Goal: Task Accomplishment & Management: Use online tool/utility

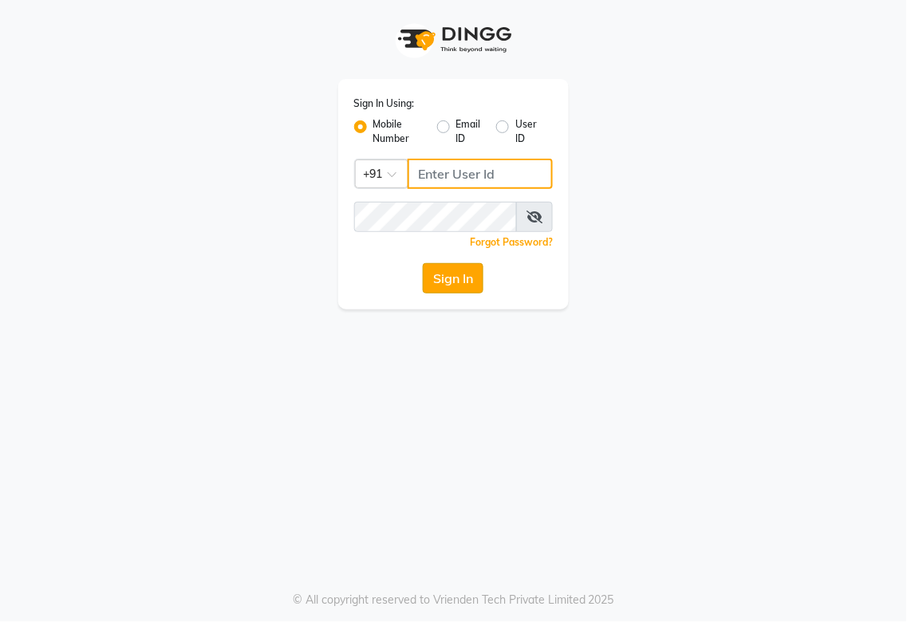
type input "987654321"
click at [464, 285] on button "Sign In" at bounding box center [453, 278] width 61 height 30
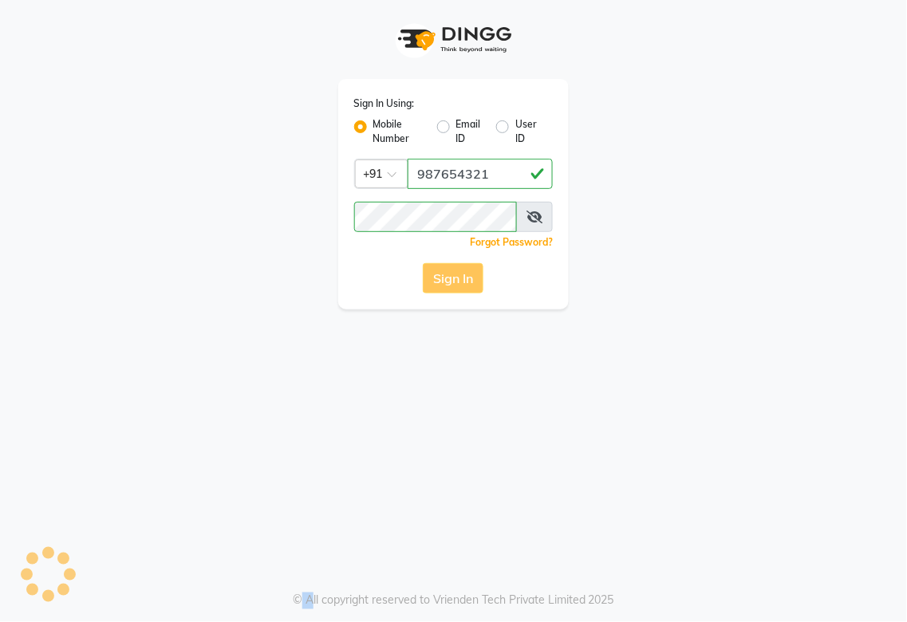
click at [464, 285] on div "Sign In" at bounding box center [453, 278] width 199 height 30
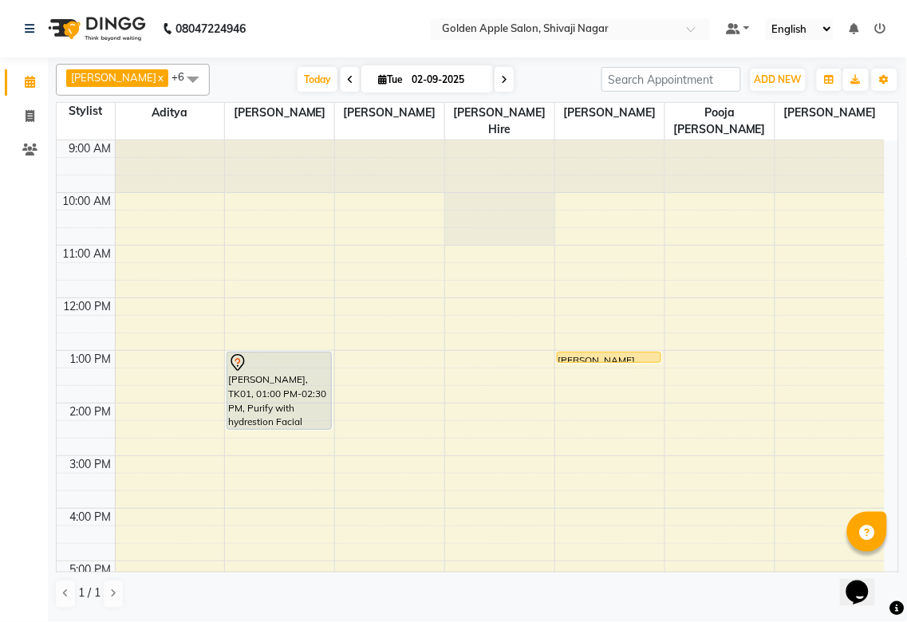
scroll to position [256, 0]
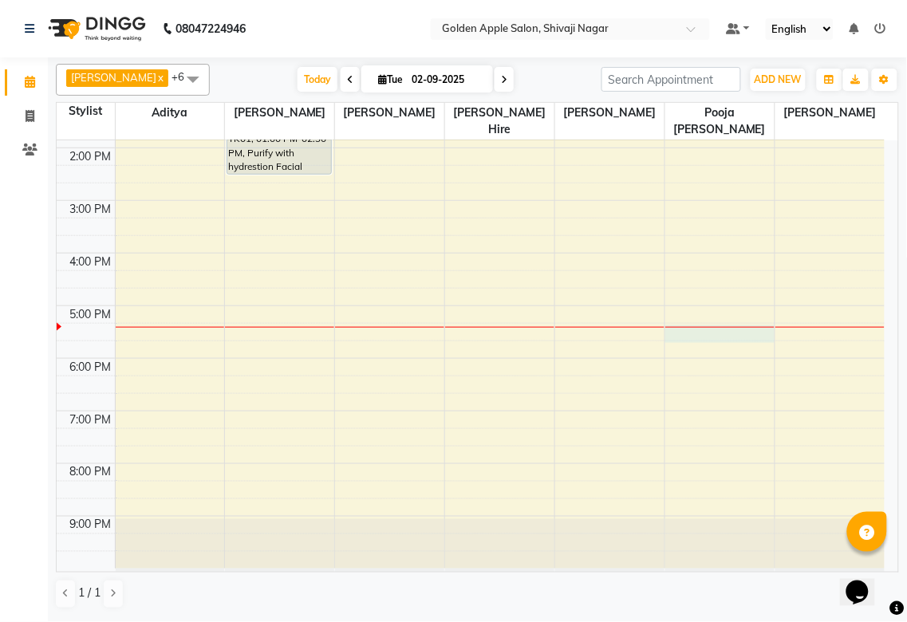
click at [704, 329] on div "9:00 AM 10:00 AM 11:00 AM 12:00 PM 1:00 PM 2:00 PM 3:00 PM 4:00 PM 5:00 PM 6:00…" at bounding box center [471, 226] width 828 height 683
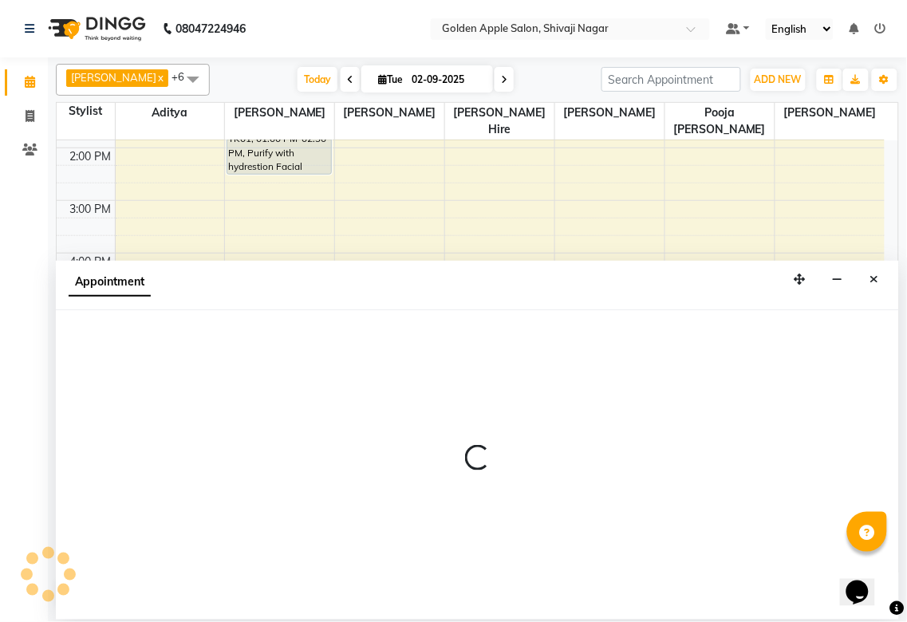
select select "89680"
select select "tentative"
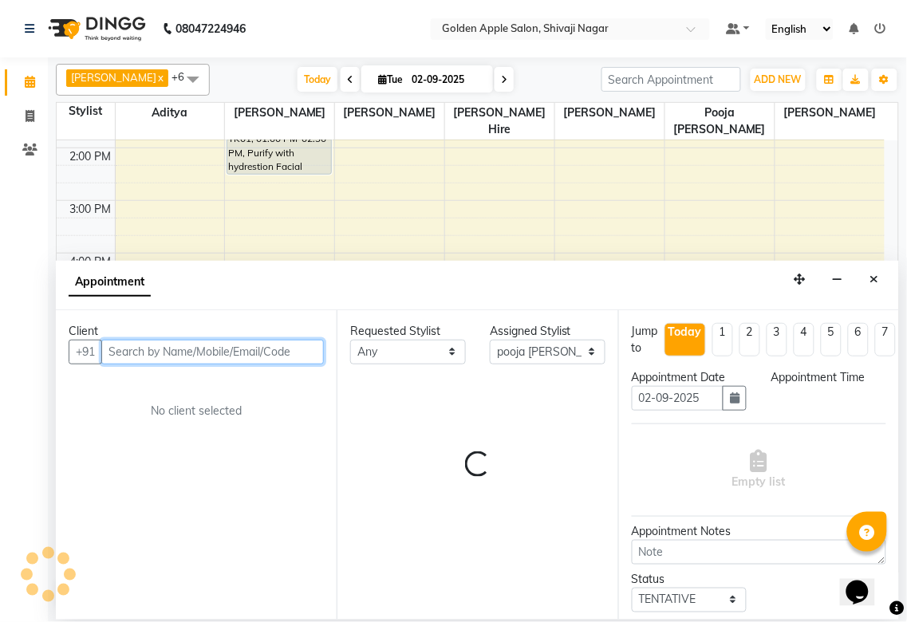
select select "1035"
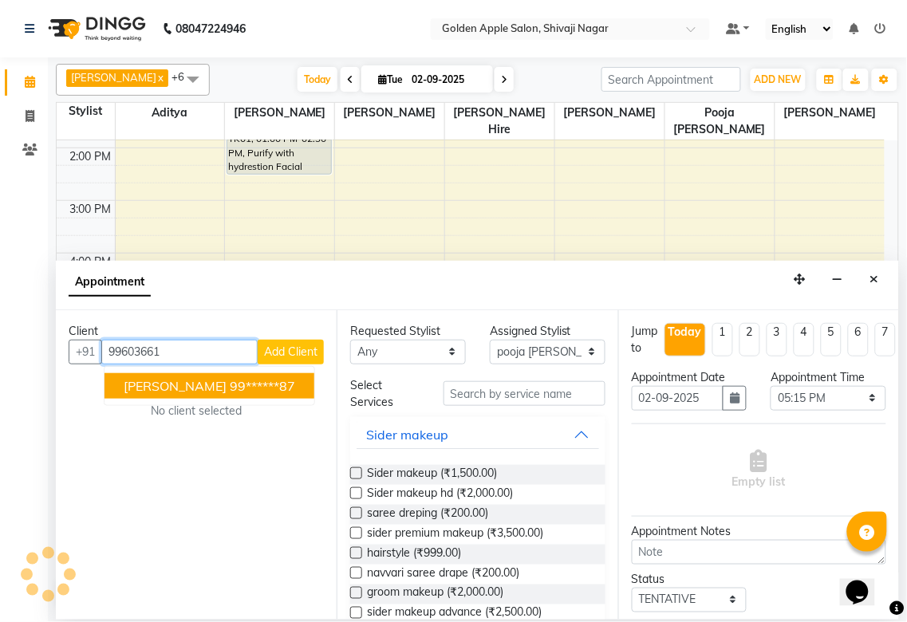
click at [167, 384] on span "[PERSON_NAME]" at bounding box center [175, 386] width 103 height 16
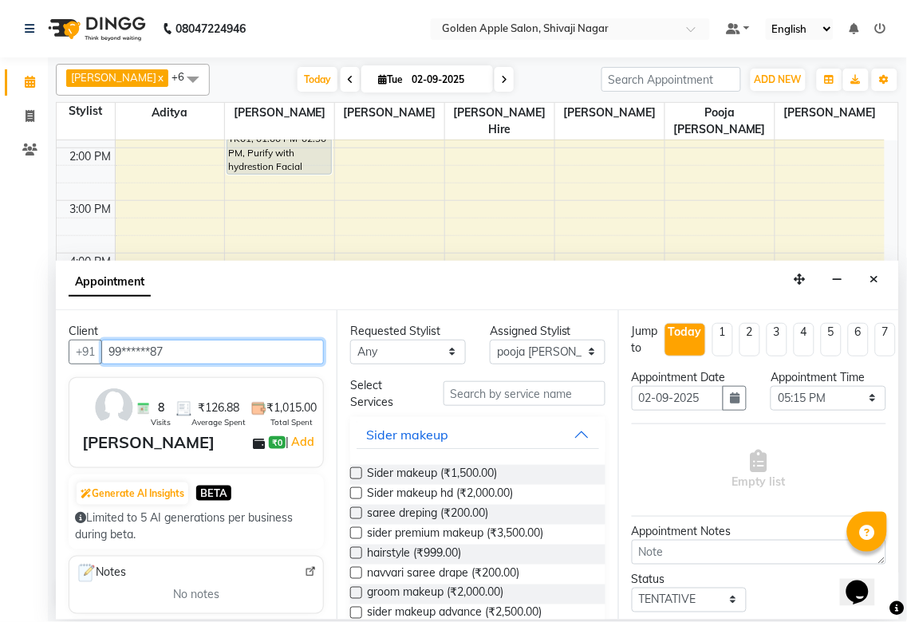
type input "99******87"
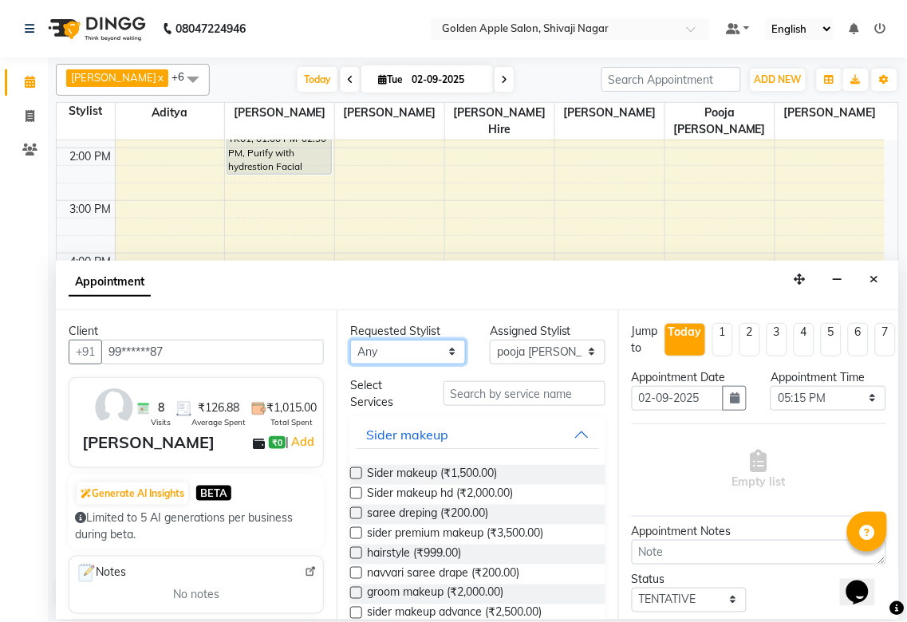
click at [407, 345] on select "Any [PERSON_NAME] [PERSON_NAME] [PERSON_NAME] [PERSON_NAME] Hire operator pooja…" at bounding box center [408, 352] width 116 height 25
select select "89680"
click at [350, 340] on select "Any [PERSON_NAME] [PERSON_NAME] [PERSON_NAME] [PERSON_NAME] Hire operator pooja…" at bounding box center [408, 352] width 116 height 25
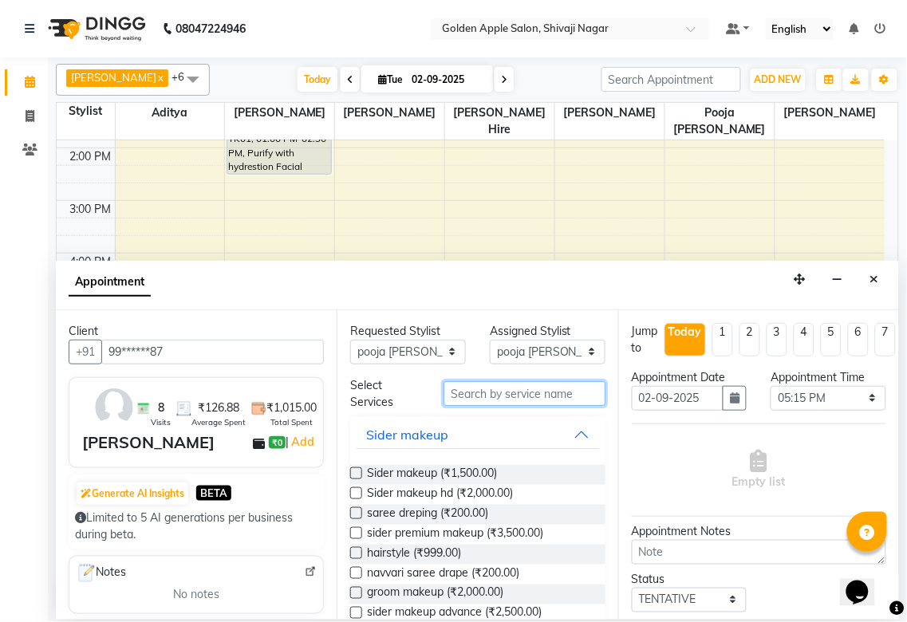
click at [482, 396] on input "text" at bounding box center [524, 393] width 162 height 25
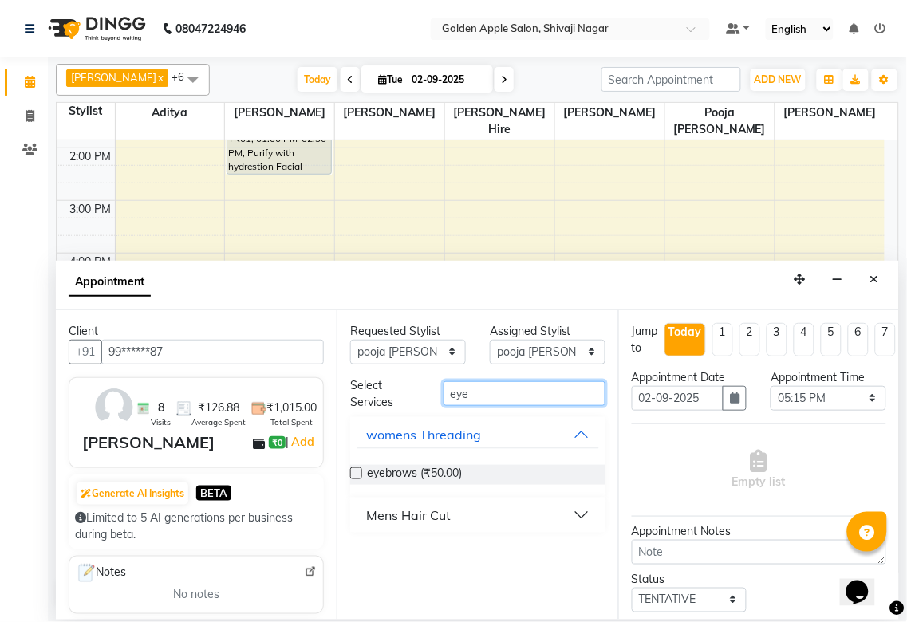
type input "eye"
click at [355, 462] on label at bounding box center [356, 473] width 12 height 12
click at [355, 462] on input "checkbox" at bounding box center [355, 475] width 10 height 10
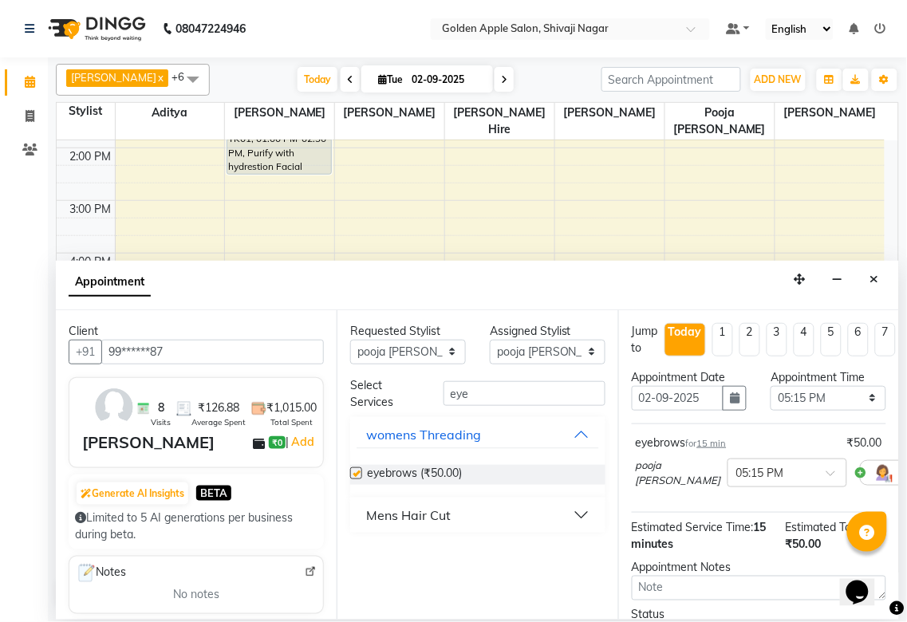
checkbox input "false"
click at [484, 396] on input "eye" at bounding box center [524, 393] width 162 height 25
type input "e"
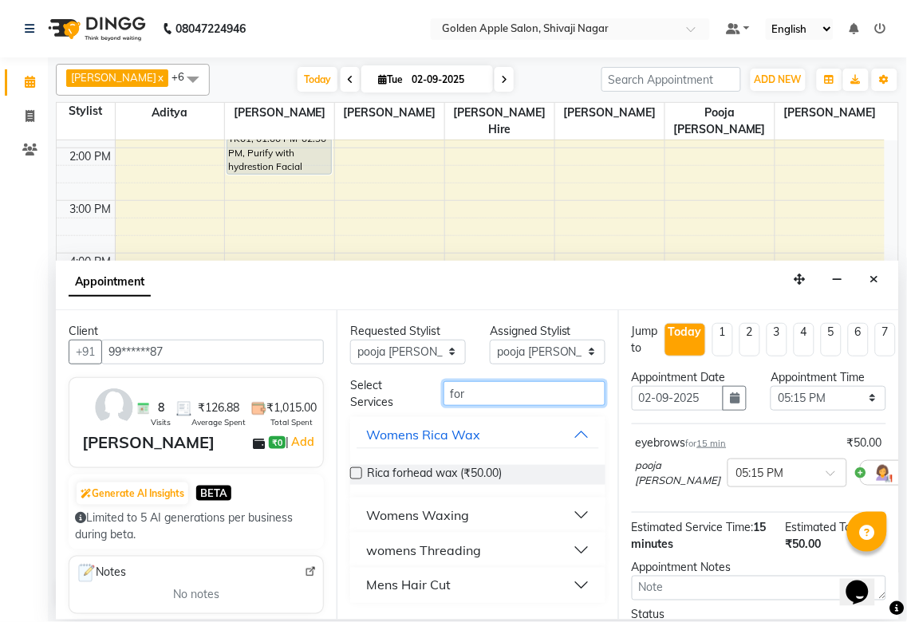
type input "for"
click at [480, 462] on div "womens Threading" at bounding box center [423, 550] width 115 height 19
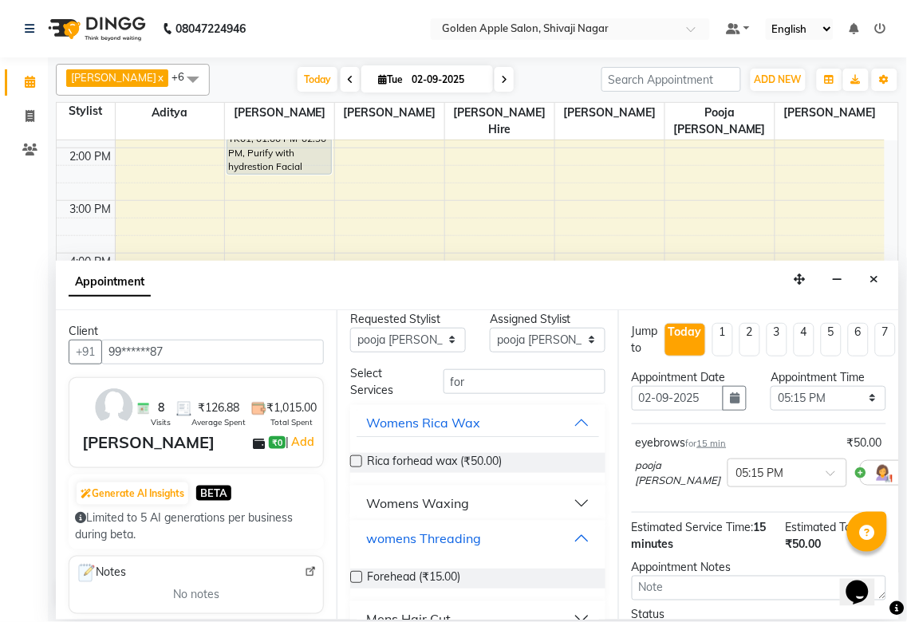
scroll to position [40, 0]
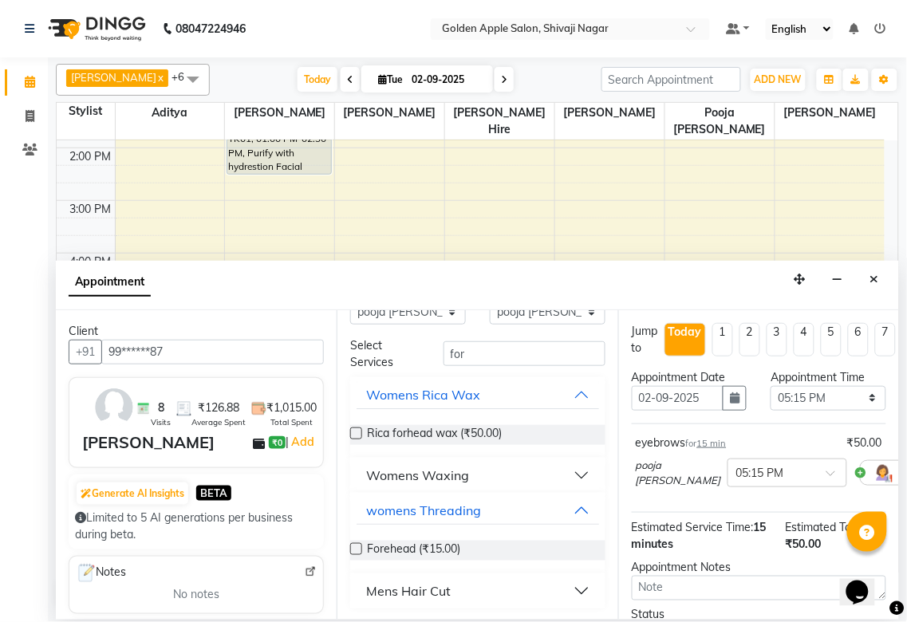
click at [360, 462] on label at bounding box center [356, 549] width 12 height 12
click at [360, 462] on input "checkbox" at bounding box center [355, 550] width 10 height 10
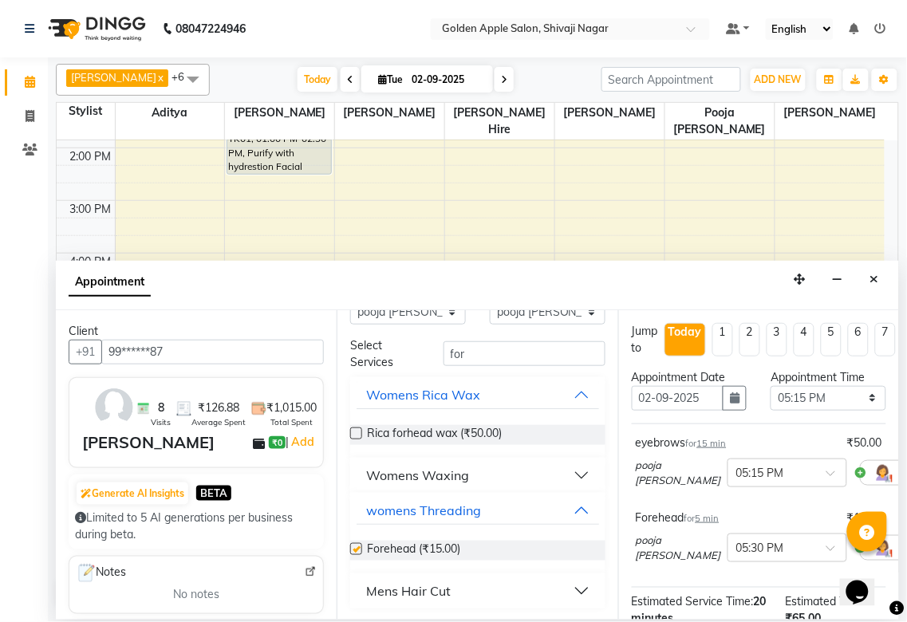
scroll to position [1, 0]
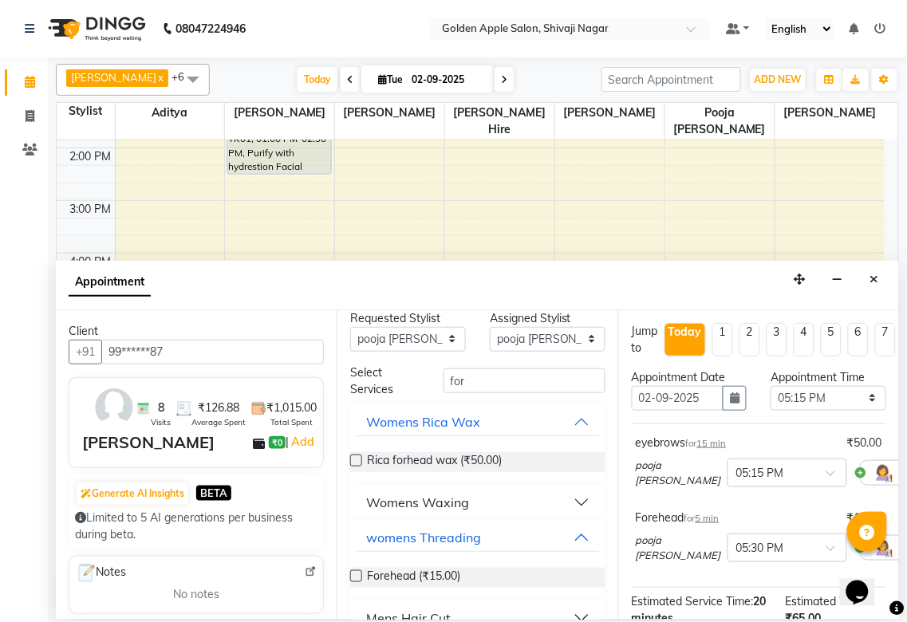
checkbox input "false"
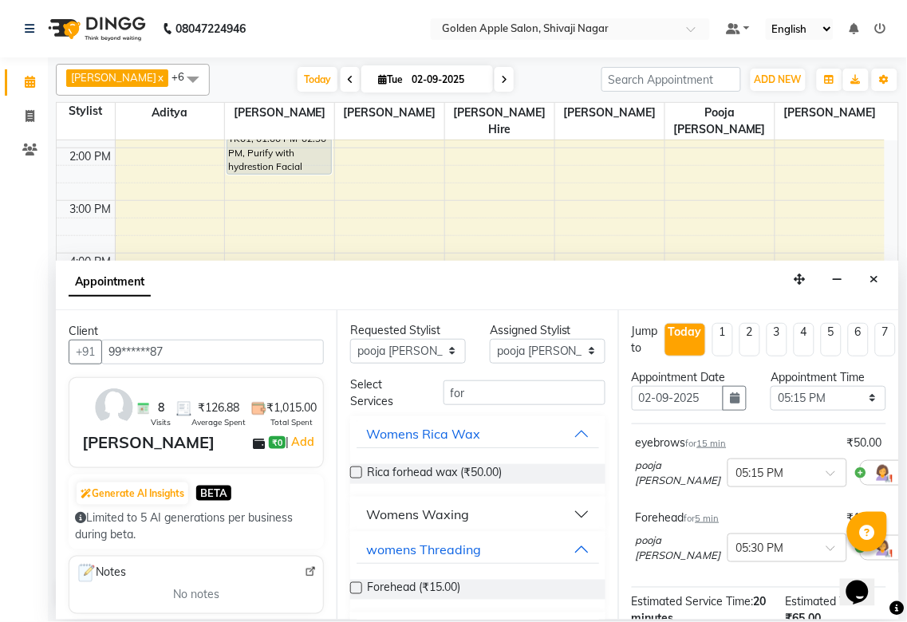
scroll to position [0, 0]
click at [462, 396] on input "for" at bounding box center [524, 393] width 162 height 25
type input "f"
type input "upp"
click at [352, 462] on label at bounding box center [356, 589] width 12 height 12
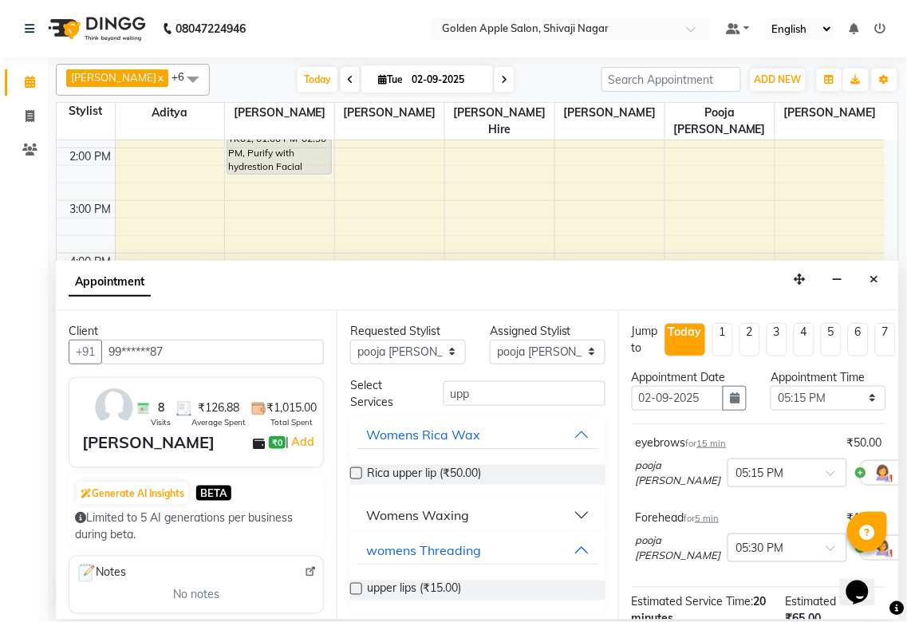
click at [352, 462] on input "checkbox" at bounding box center [355, 590] width 10 height 10
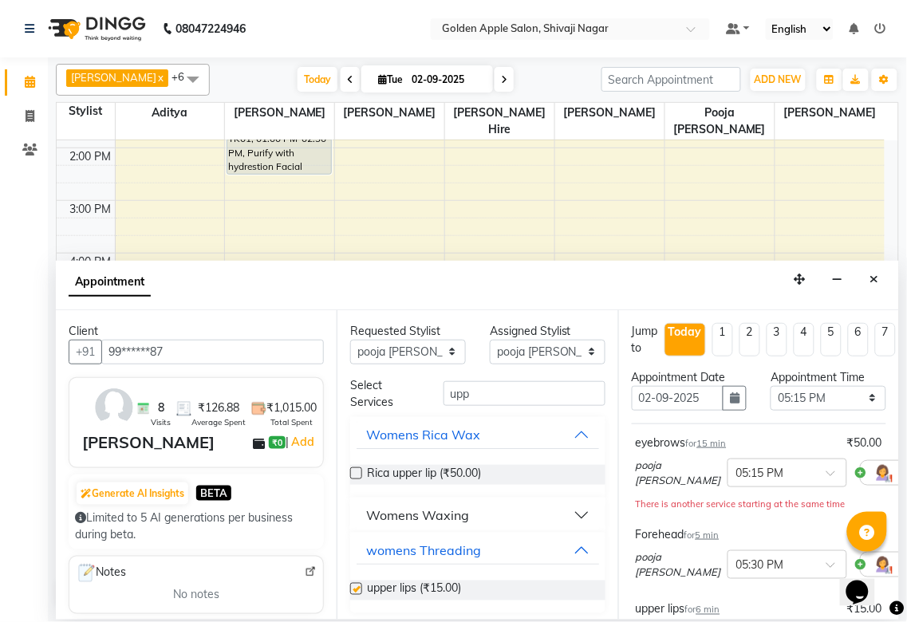
checkbox input "false"
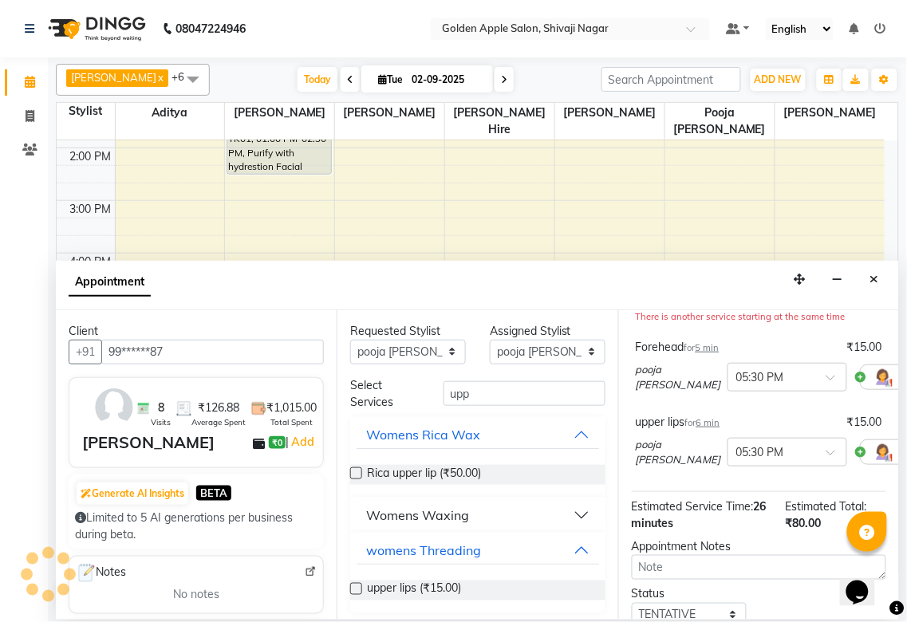
scroll to position [323, 0]
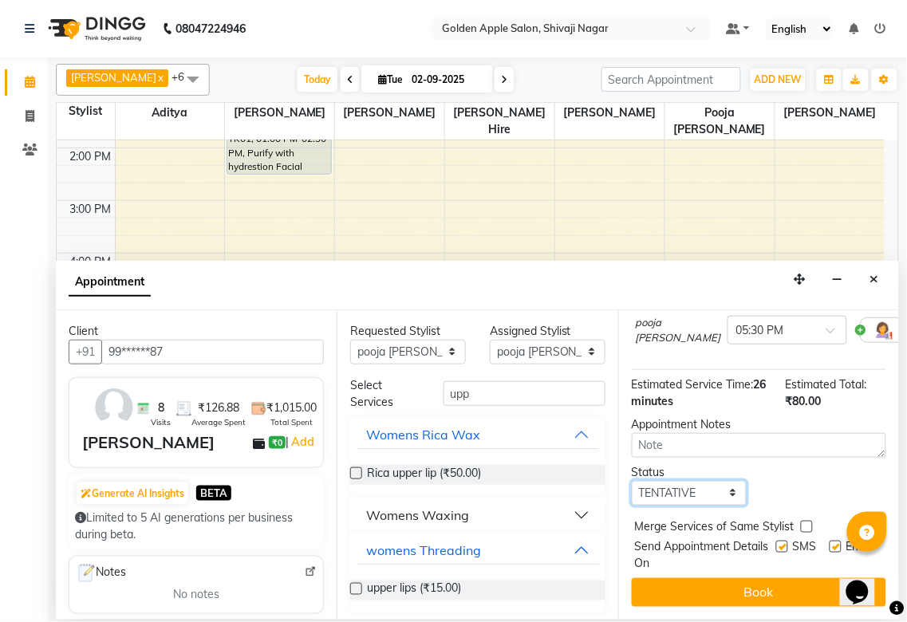
click at [704, 462] on select "Select TENTATIVE CONFIRM CHECK-IN UPCOMING" at bounding box center [690, 493] width 116 height 25
select select "confirm booking"
click at [632, 462] on select "Select TENTATIVE CONFIRM CHECK-IN UPCOMING" at bounding box center [690, 493] width 116 height 25
click at [704, 462] on label at bounding box center [782, 547] width 12 height 12
click at [704, 462] on input "checkbox" at bounding box center [781, 548] width 10 height 10
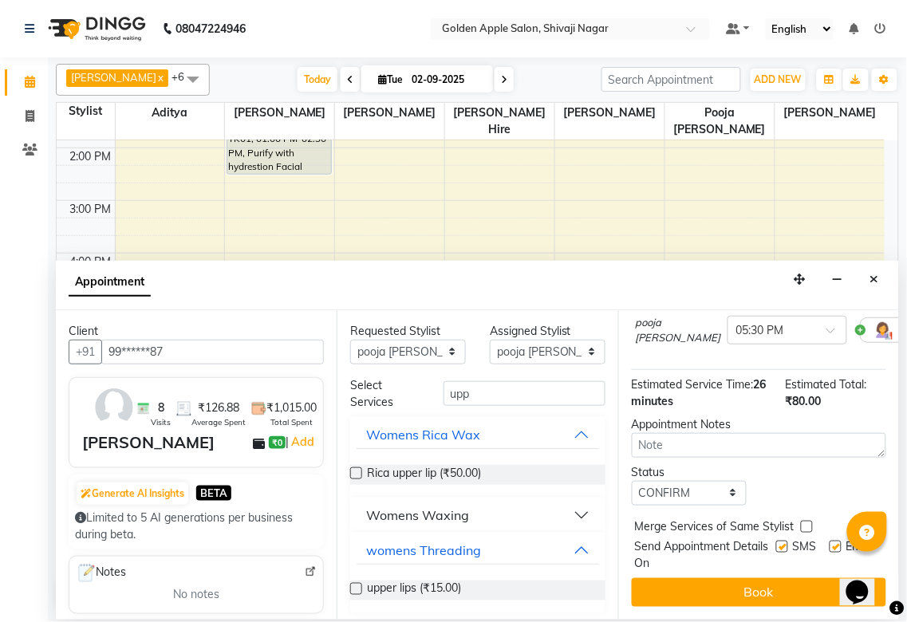
checkbox input "false"
click at [704, 462] on label at bounding box center [835, 547] width 12 height 12
click at [704, 462] on input "checkbox" at bounding box center [834, 548] width 10 height 10
checkbox input "false"
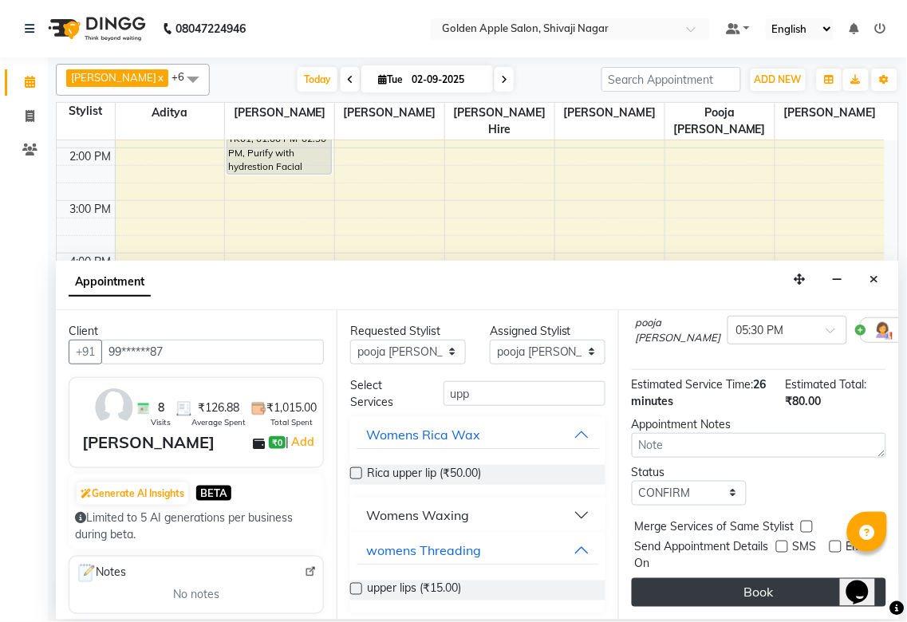
click at [704, 462] on button "Book" at bounding box center [759, 592] width 254 height 29
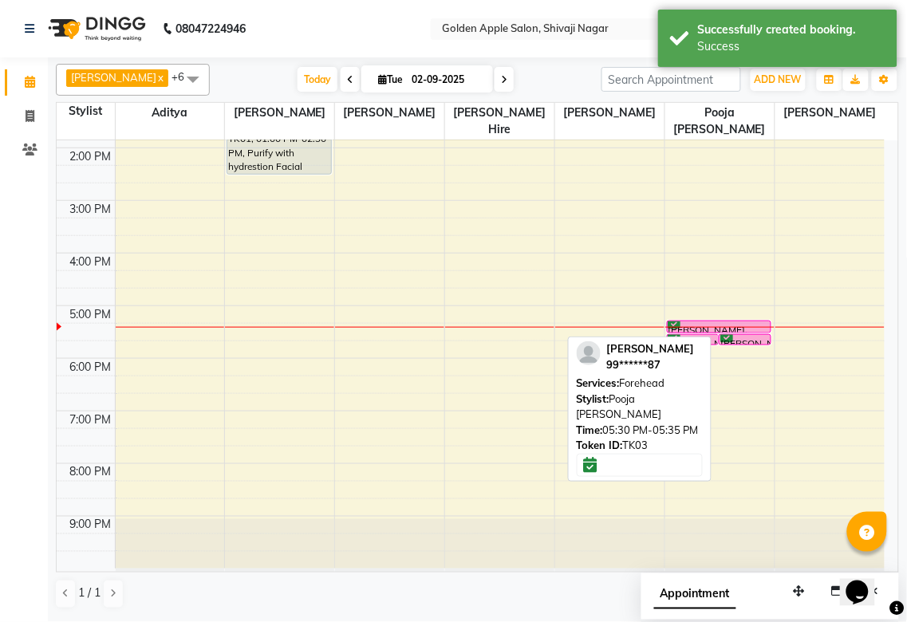
click at [704, 336] on div "[PERSON_NAME], TK03, 05:30 PM-05:35 PM, Forehead" at bounding box center [744, 340] width 51 height 10
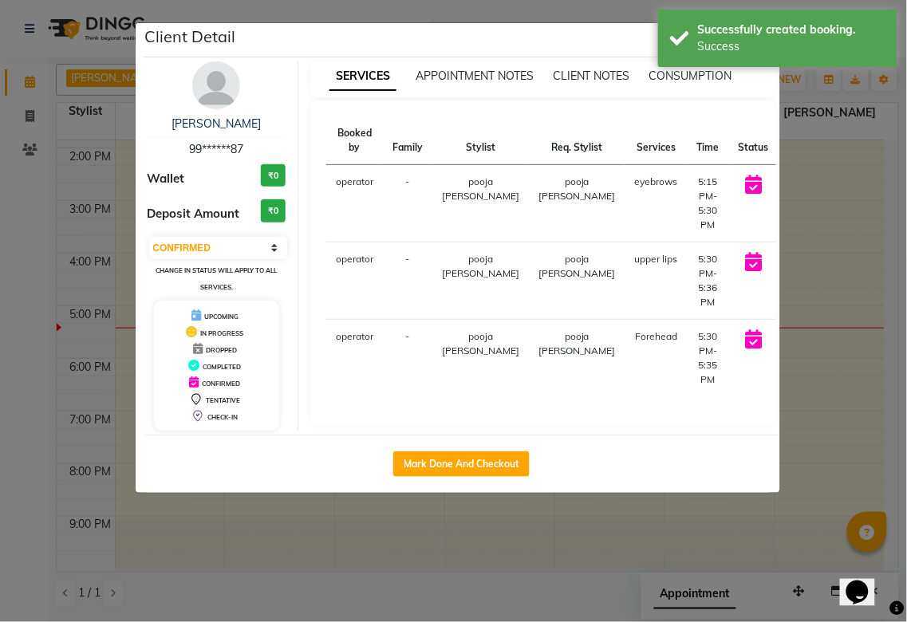
click at [704, 193] on button "START" at bounding box center [805, 186] width 33 height 20
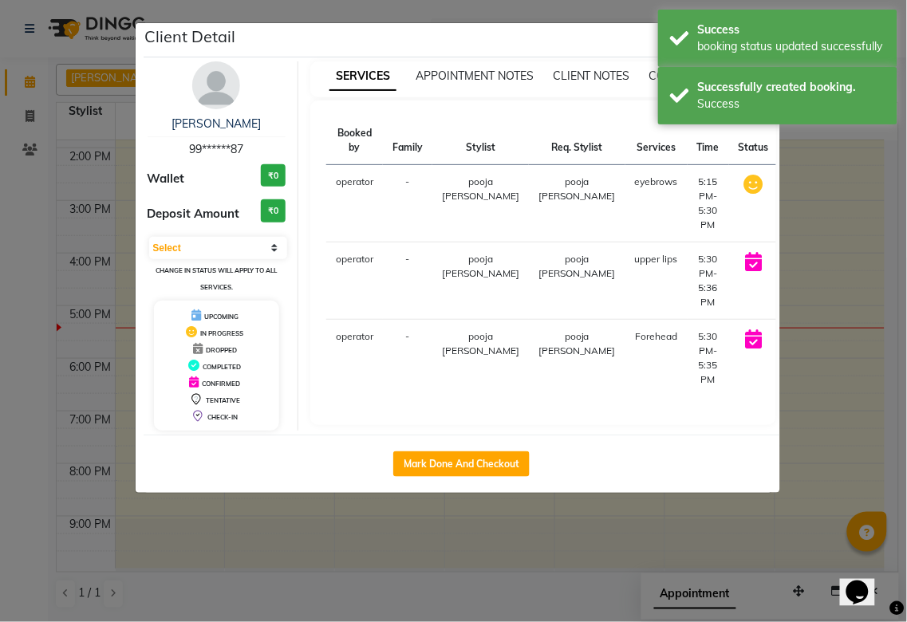
click at [704, 256] on button "START" at bounding box center [827, 264] width 33 height 20
click at [704, 336] on button "START" at bounding box center [827, 341] width 33 height 20
select select "1"
click at [704, 375] on ngb-modal-window "Client Detail [PERSON_NAME] 99******87 Wallet ₹0 Deposit Amount ₹0 Select IN SE…" at bounding box center [453, 311] width 907 height 622
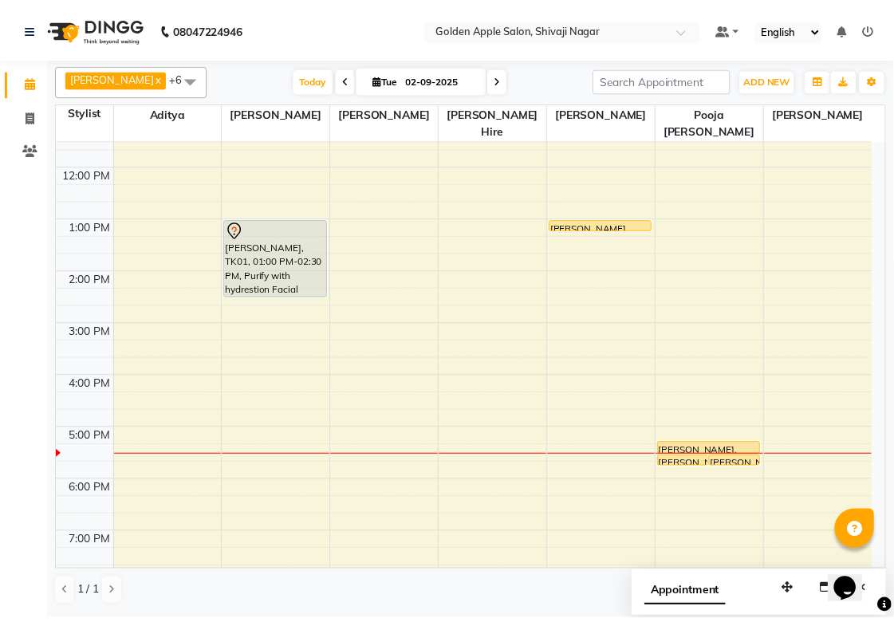
scroll to position [162, 0]
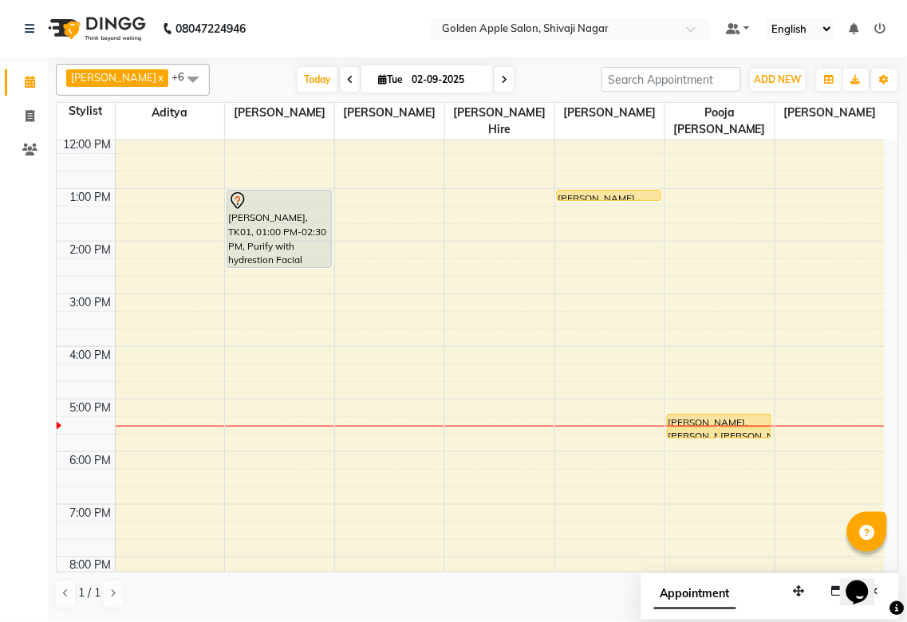
click at [640, 201] on div "[PERSON_NAME], TK02, 01:00 PM-01:10 PM, Mens Eyebrows" at bounding box center [609, 196] width 104 height 12
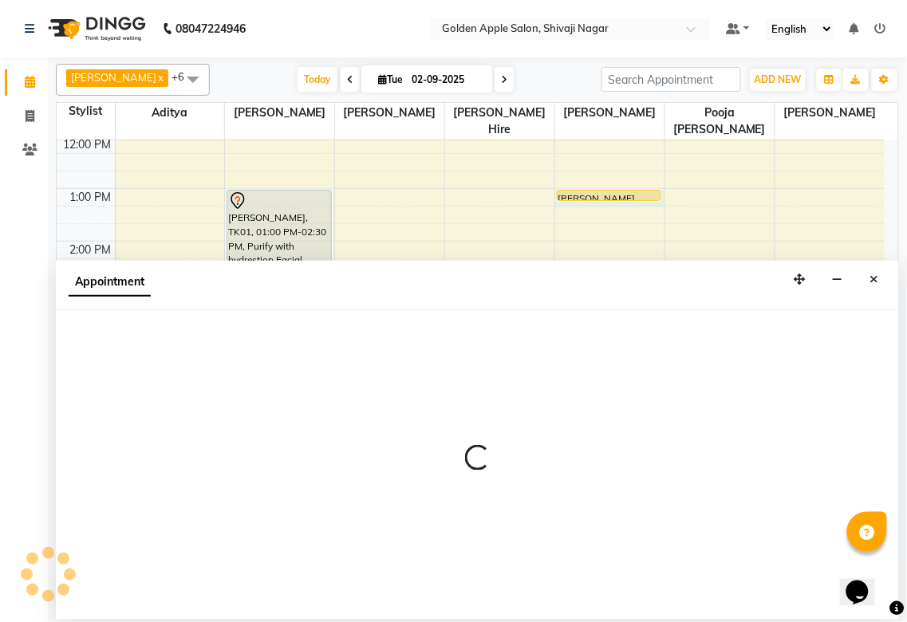
select select "87844"
select select "tentative"
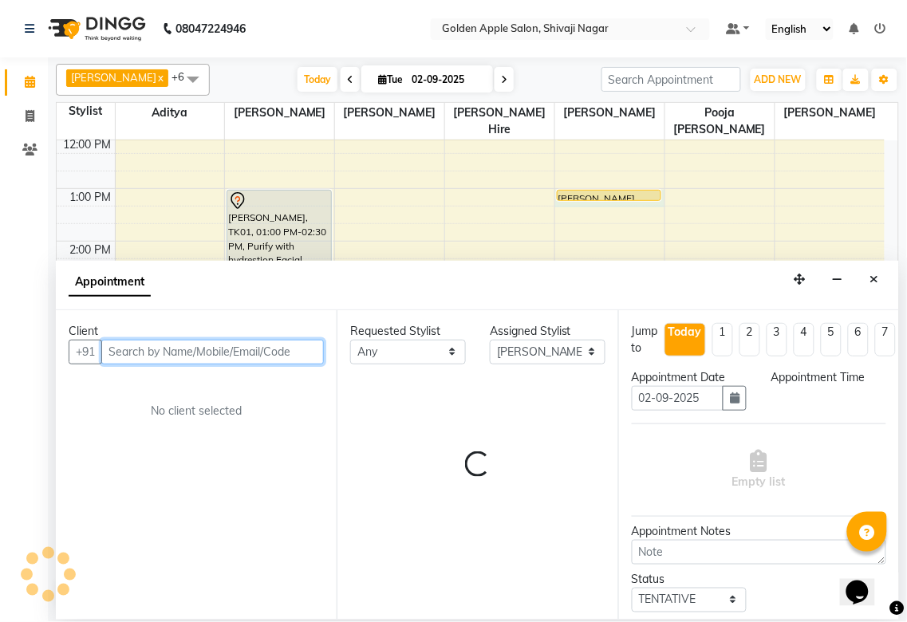
select select "780"
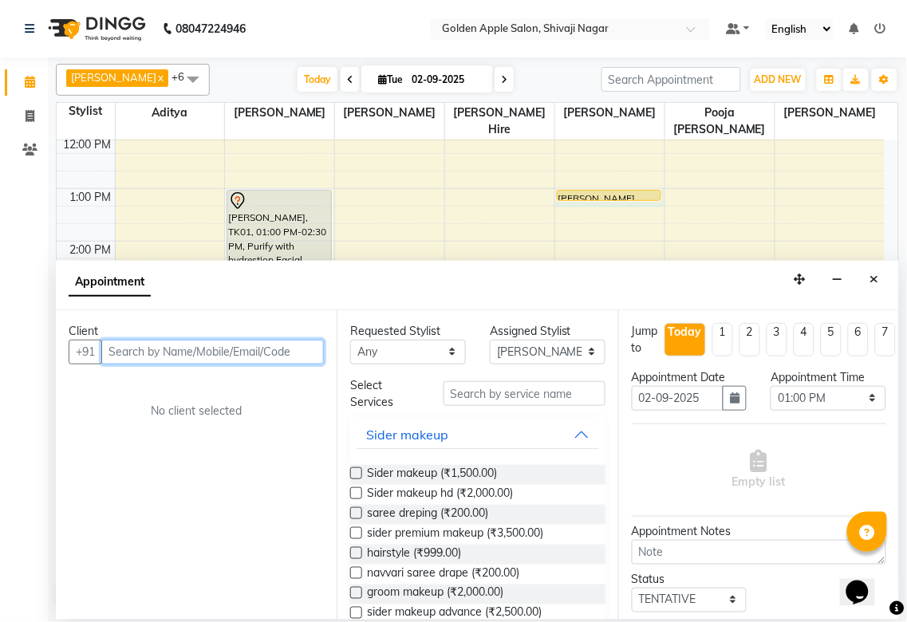
click at [643, 211] on div "9:00 AM 10:00 AM 11:00 AM 12:00 PM 1:00 PM 2:00 PM 3:00 PM 4:00 PM 5:00 PM 6:00…" at bounding box center [471, 319] width 828 height 683
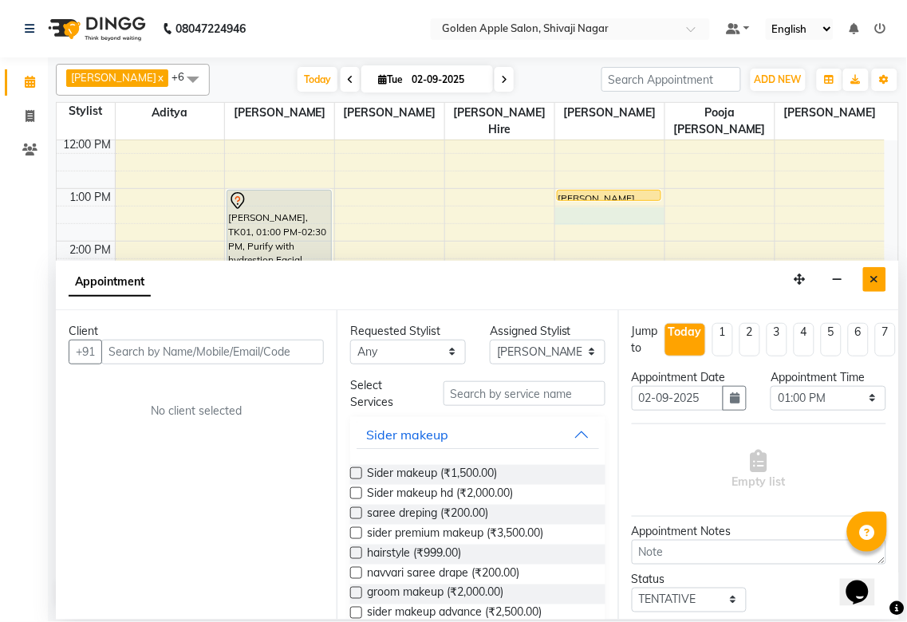
click at [704, 279] on icon "Close" at bounding box center [874, 279] width 9 height 11
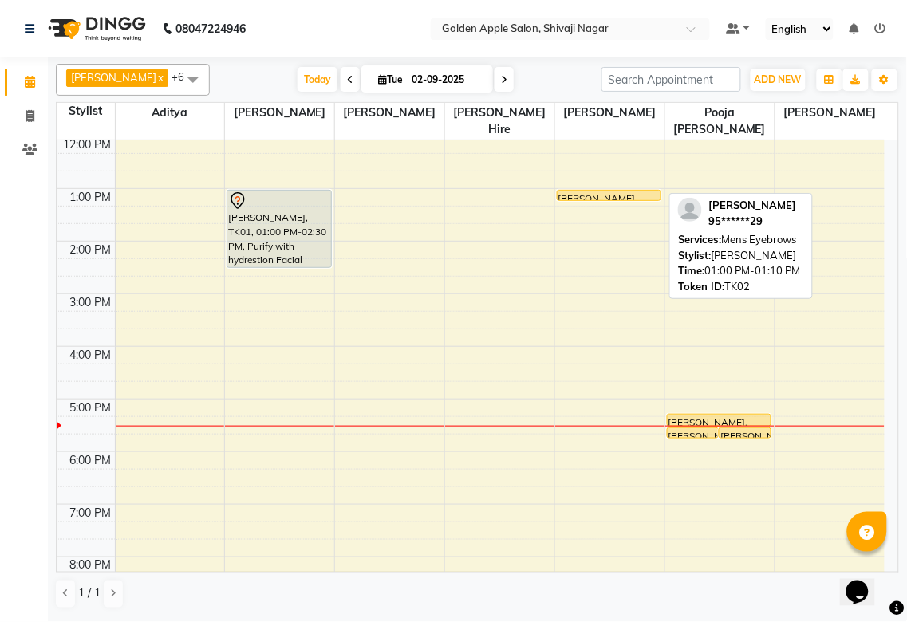
click at [592, 191] on div "[PERSON_NAME], TK02, 01:00 PM-01:10 PM, Mens Eyebrows" at bounding box center [608, 196] width 103 height 10
select select "1"
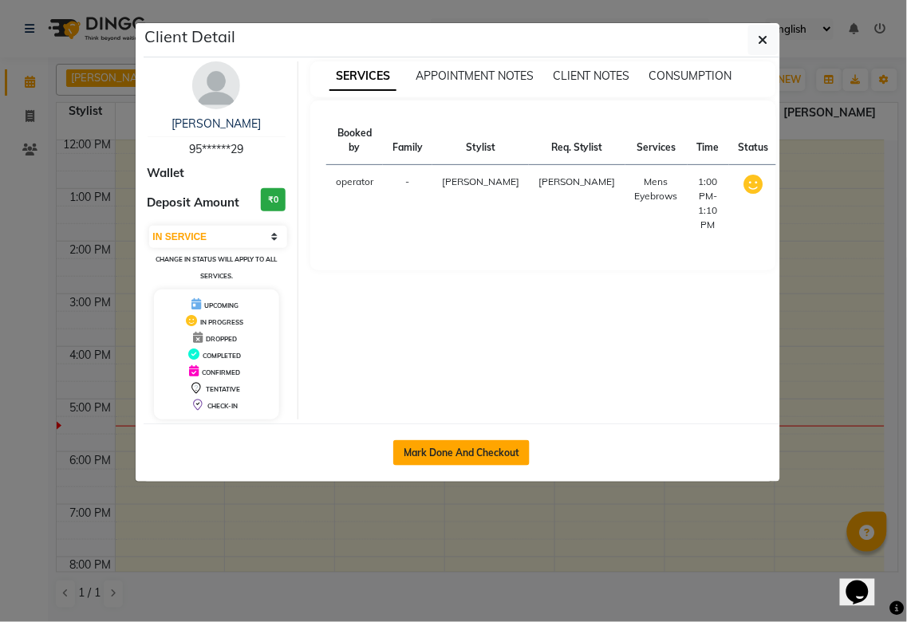
click at [505, 458] on button "Mark Done And Checkout" at bounding box center [461, 453] width 136 height 26
select select "service"
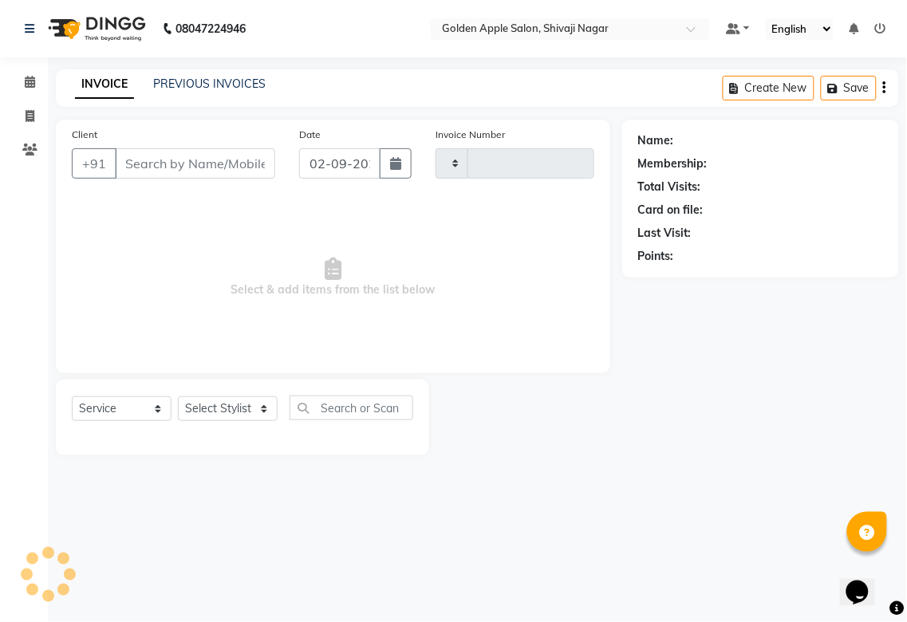
type input "1713"
select select "6072"
type input "95******29"
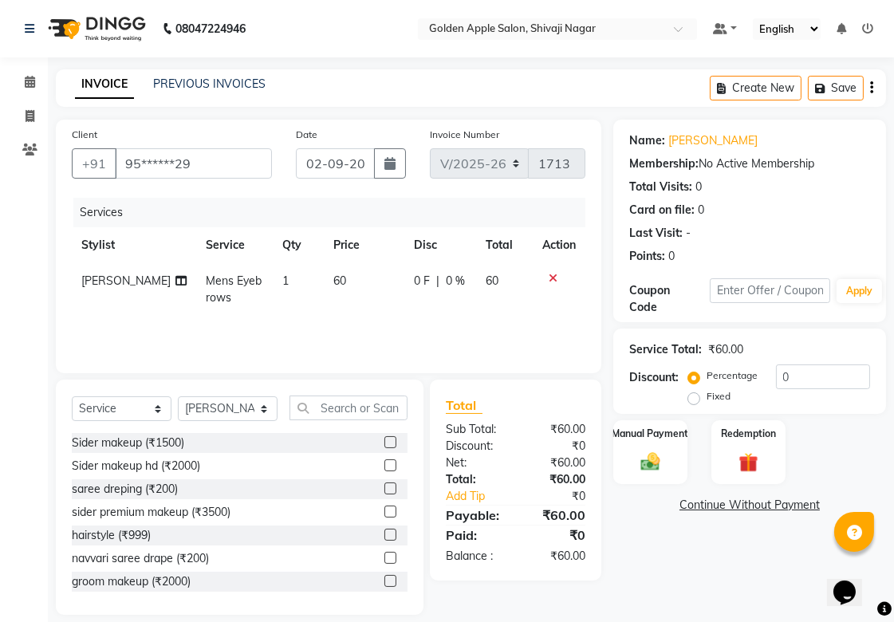
click at [554, 276] on icon at bounding box center [553, 278] width 9 height 11
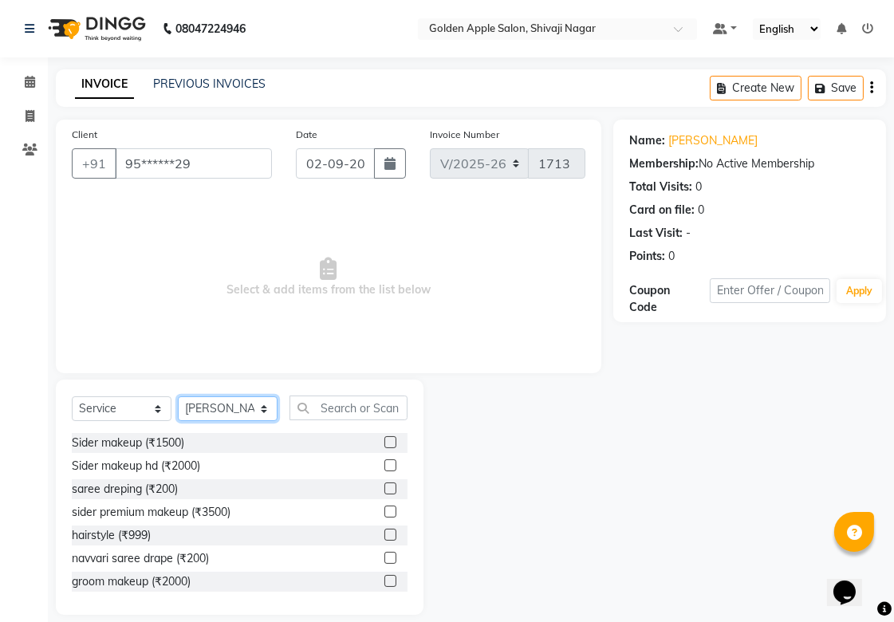
click at [215, 403] on select "Select Stylist [PERSON_NAME] Satarrdekar [PERSON_NAME] [PERSON_NAME] [PERSON_NA…" at bounding box center [228, 408] width 100 height 25
select select "43898"
click at [178, 397] on select "Select Stylist [PERSON_NAME] Satarrdekar [PERSON_NAME] [PERSON_NAME] [PERSON_NA…" at bounding box center [228, 408] width 100 height 25
click at [319, 410] on input "text" at bounding box center [348, 408] width 118 height 25
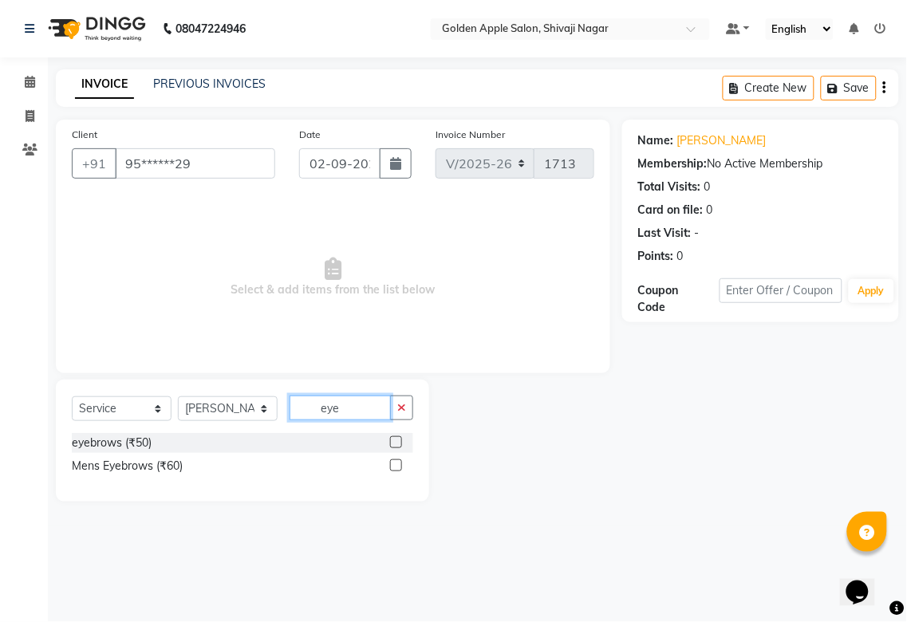
type input "eye"
click at [396, 444] on label at bounding box center [396, 442] width 12 height 12
click at [396, 444] on input "checkbox" at bounding box center [395, 443] width 10 height 10
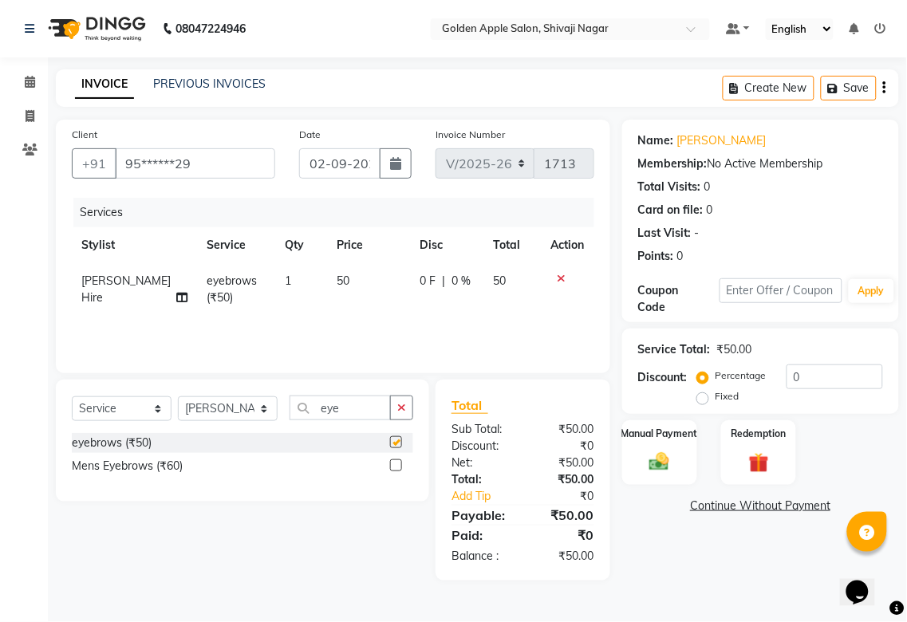
checkbox input "false"
click at [396, 462] on label at bounding box center [396, 465] width 12 height 12
click at [396, 462] on input "checkbox" at bounding box center [395, 466] width 10 height 10
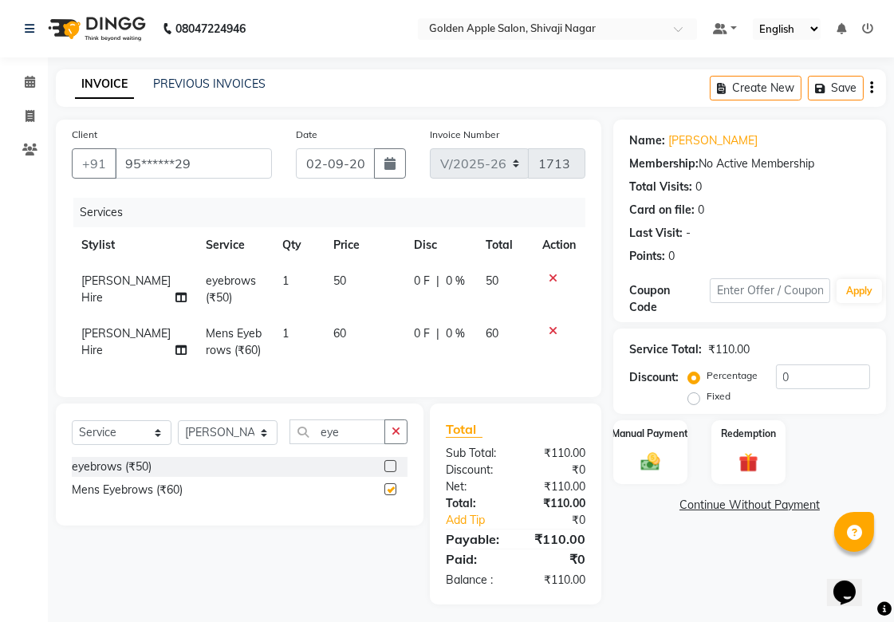
checkbox input "false"
click at [553, 277] on icon at bounding box center [553, 278] width 9 height 11
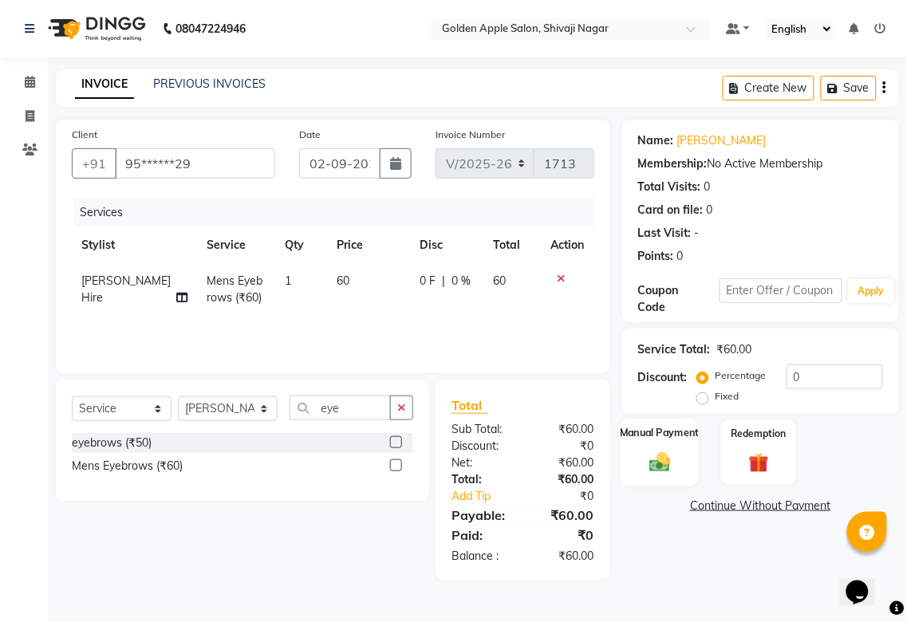
click at [641, 453] on div "Manual Payment" at bounding box center [659, 452] width 78 height 67
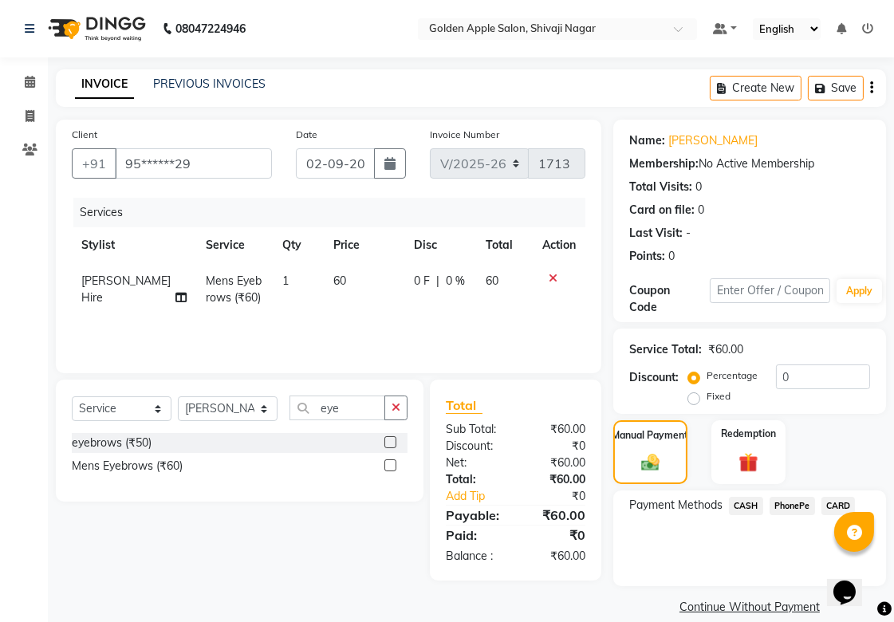
click at [704, 462] on span "CASH" at bounding box center [746, 506] width 34 height 18
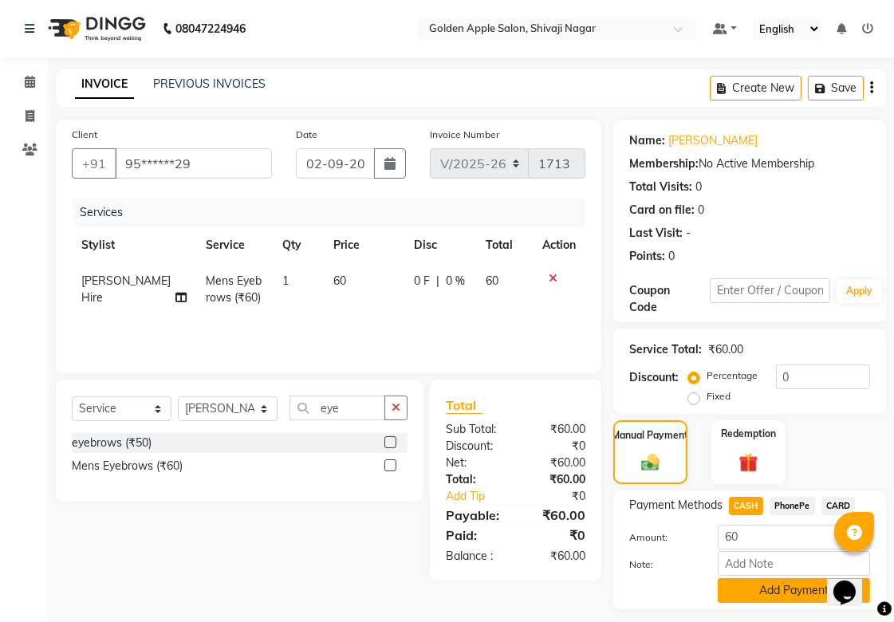
click at [704, 462] on button "Add Payment" at bounding box center [794, 590] width 152 height 25
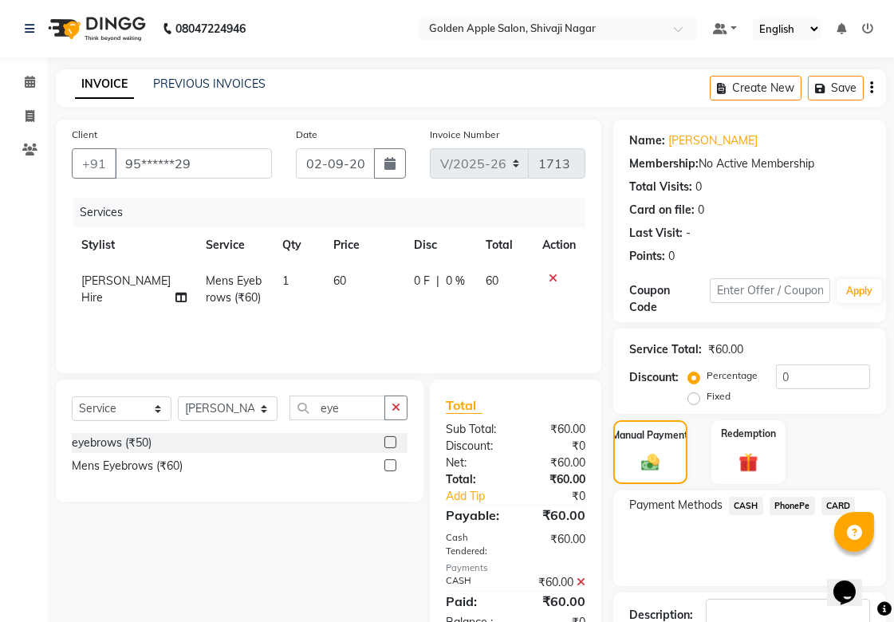
scroll to position [110, 0]
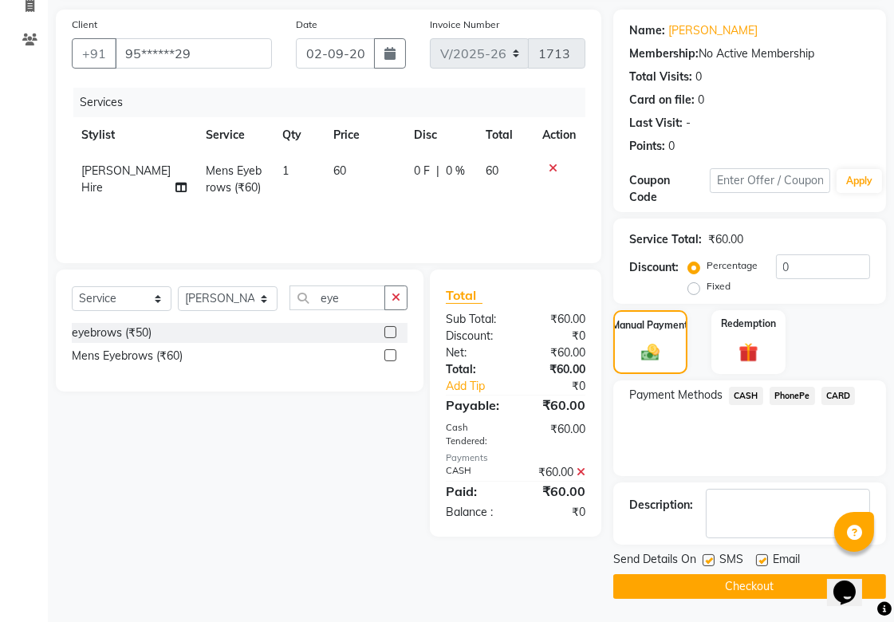
click at [704, 462] on button "Checkout" at bounding box center [749, 586] width 273 height 25
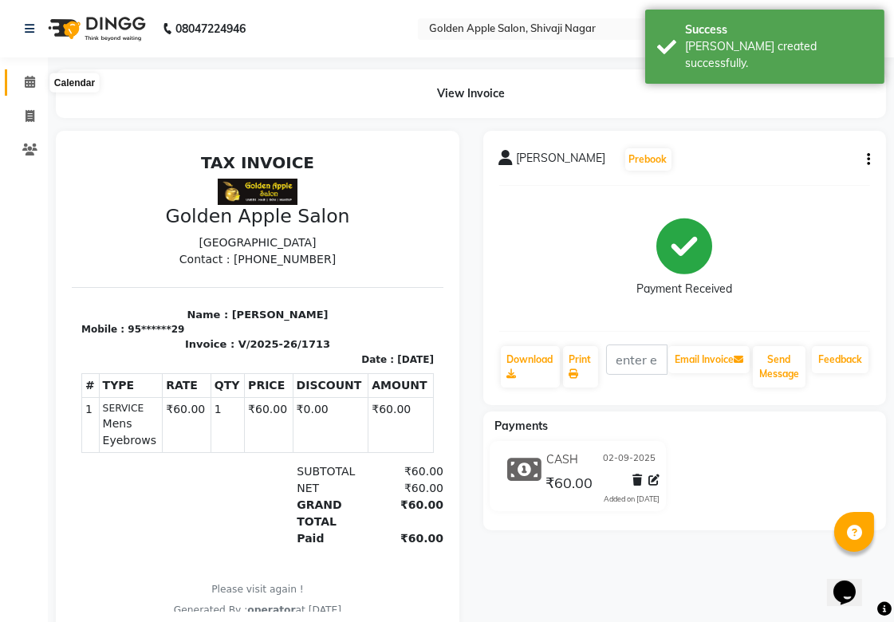
click at [28, 82] on icon at bounding box center [30, 82] width 10 height 12
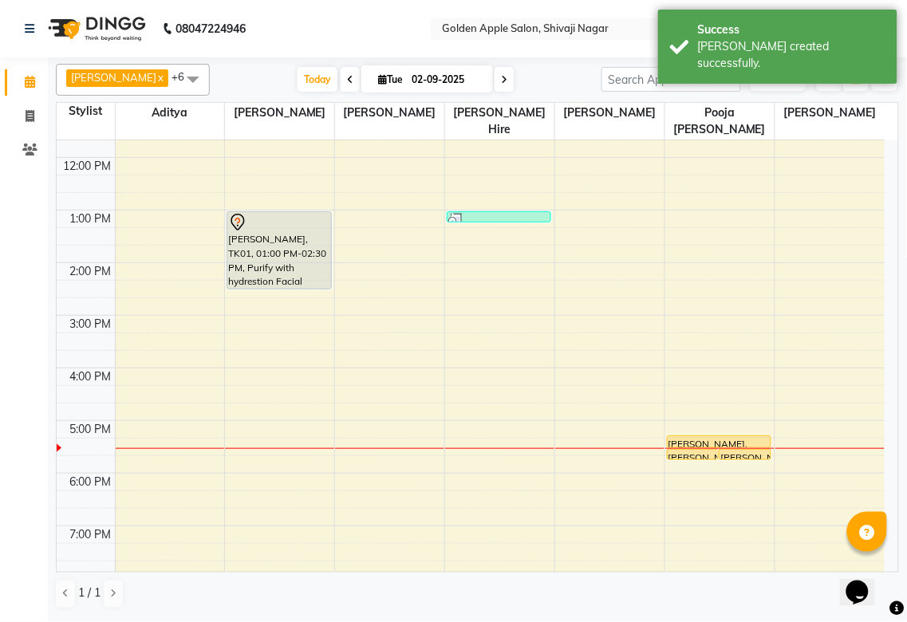
scroll to position [256, 0]
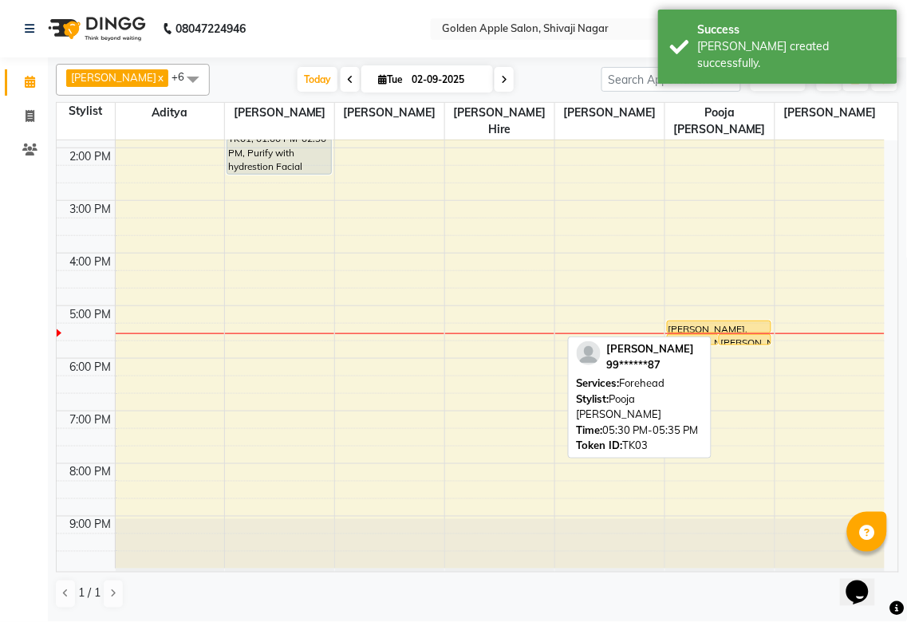
click at [704, 341] on div at bounding box center [744, 344] width 51 height 6
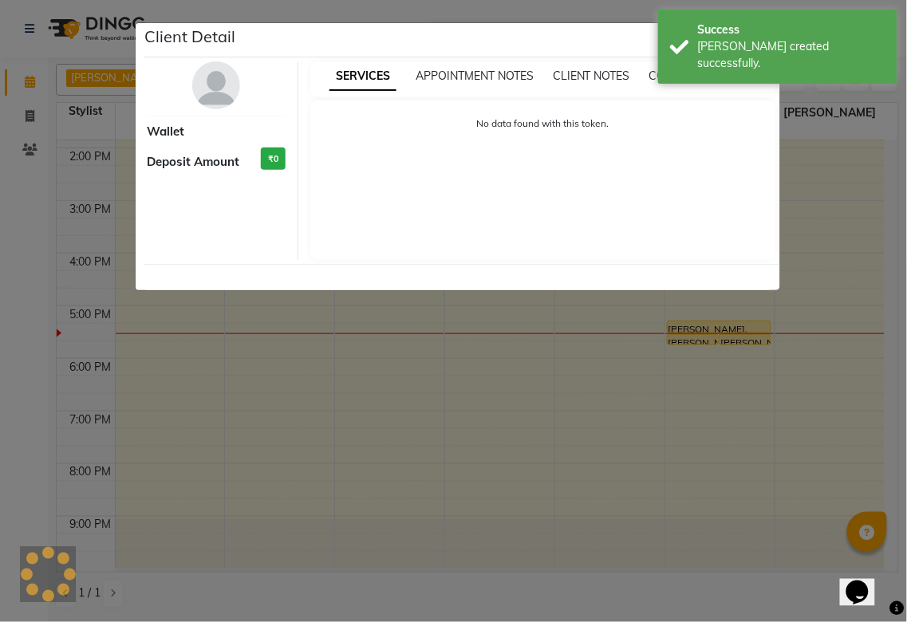
select select "1"
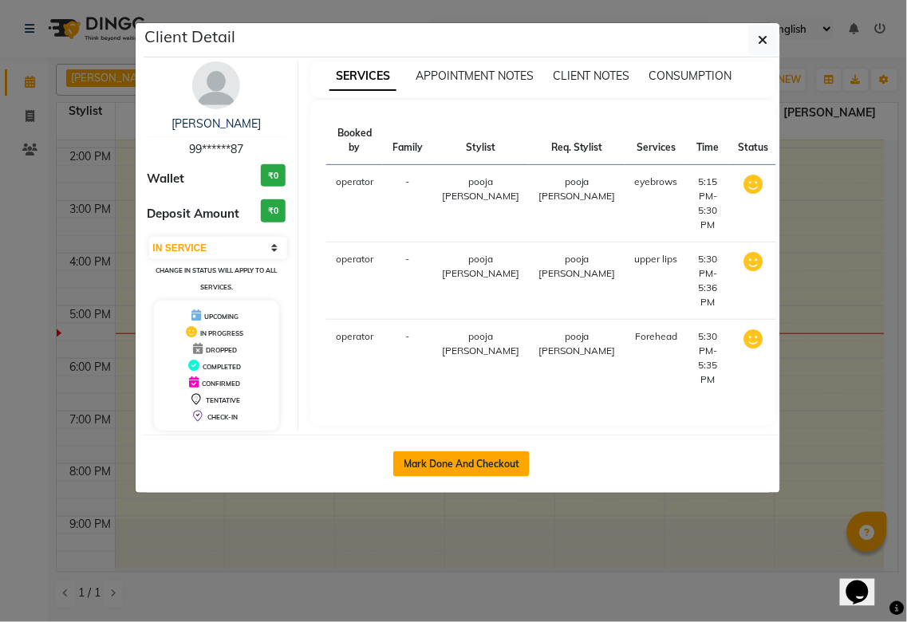
click at [420, 459] on button "Mark Done And Checkout" at bounding box center [461, 464] width 136 height 26
select select "6072"
select select "service"
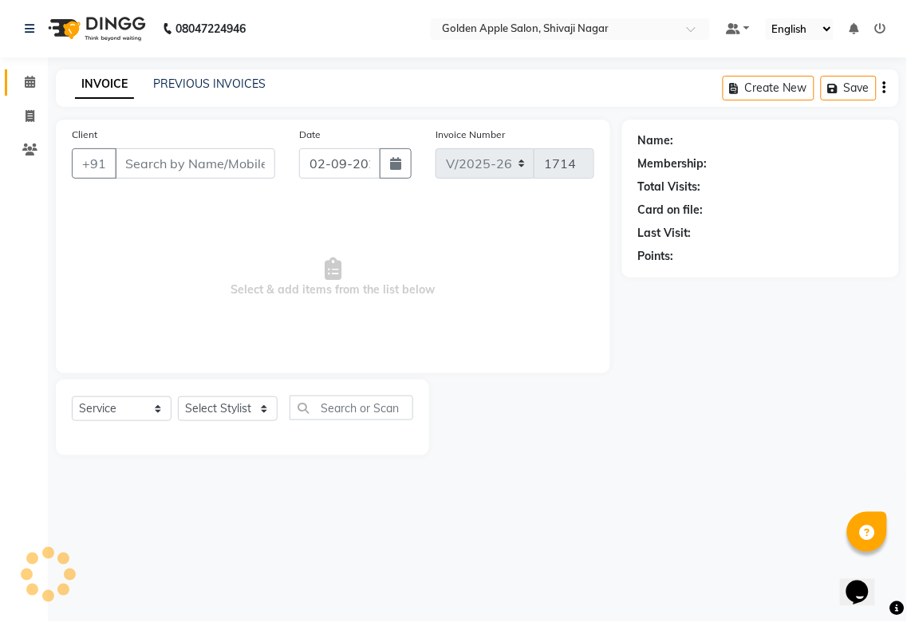
type input "99******87"
select select "89680"
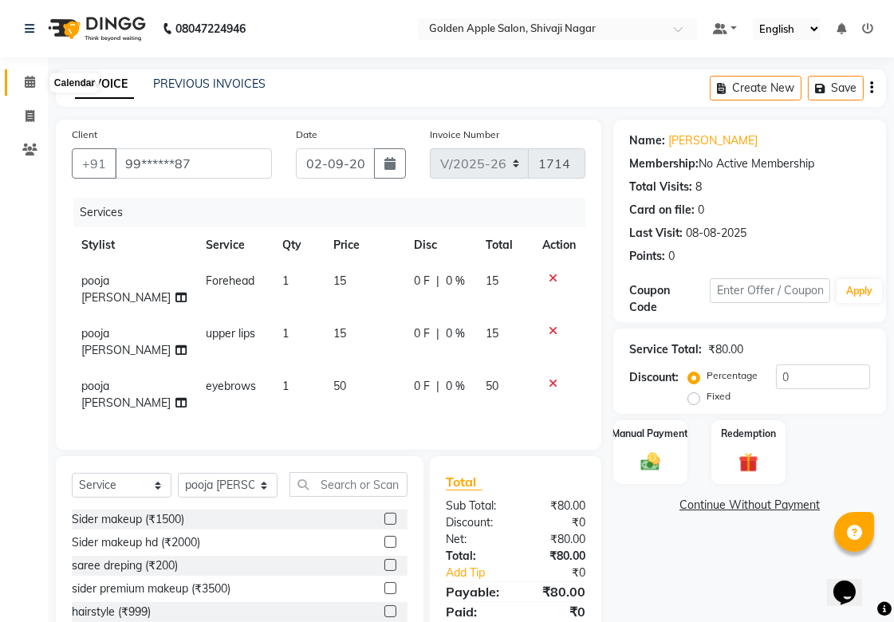
click at [28, 77] on icon at bounding box center [30, 82] width 10 height 12
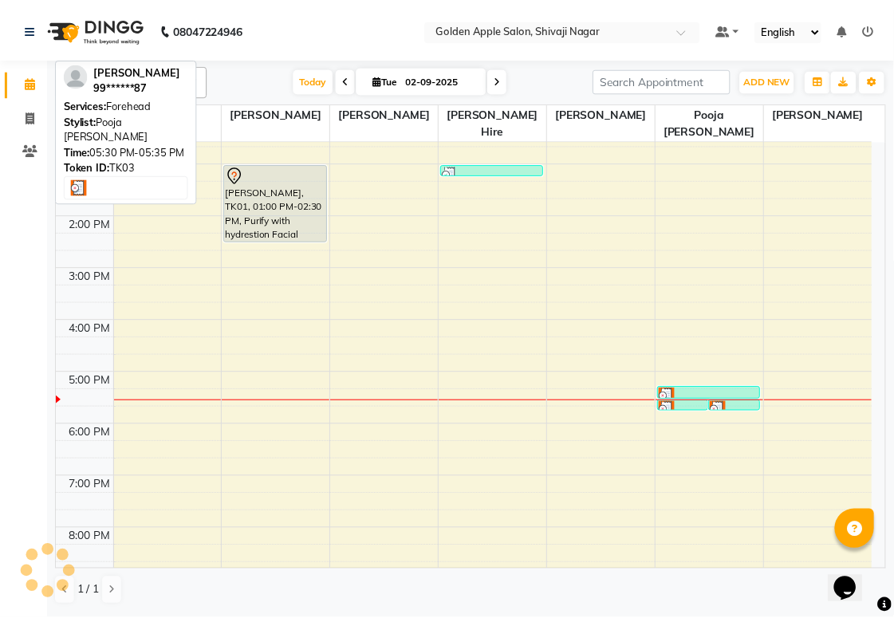
scroll to position [256, 0]
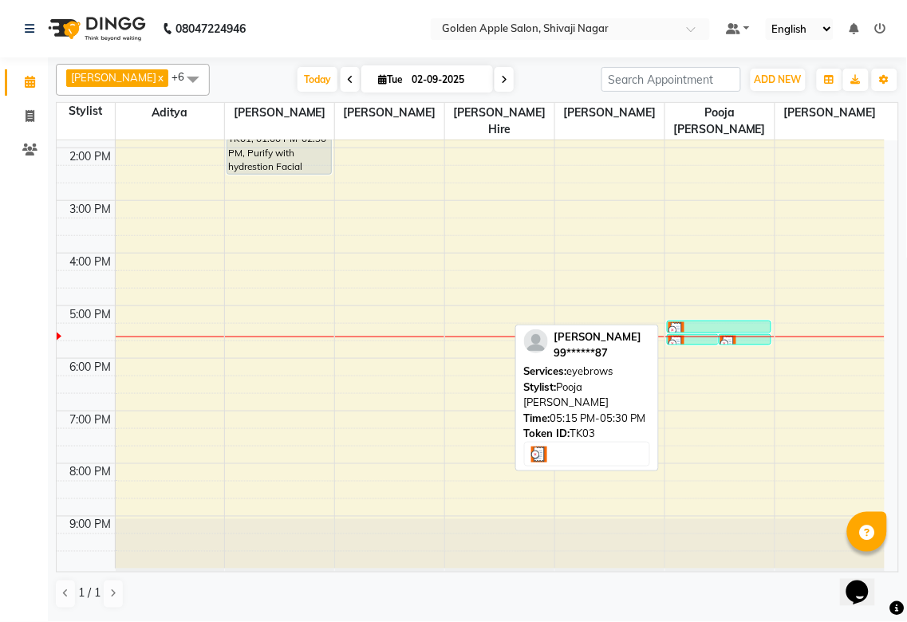
click at [704, 329] on div at bounding box center [718, 330] width 101 height 16
select select "3"
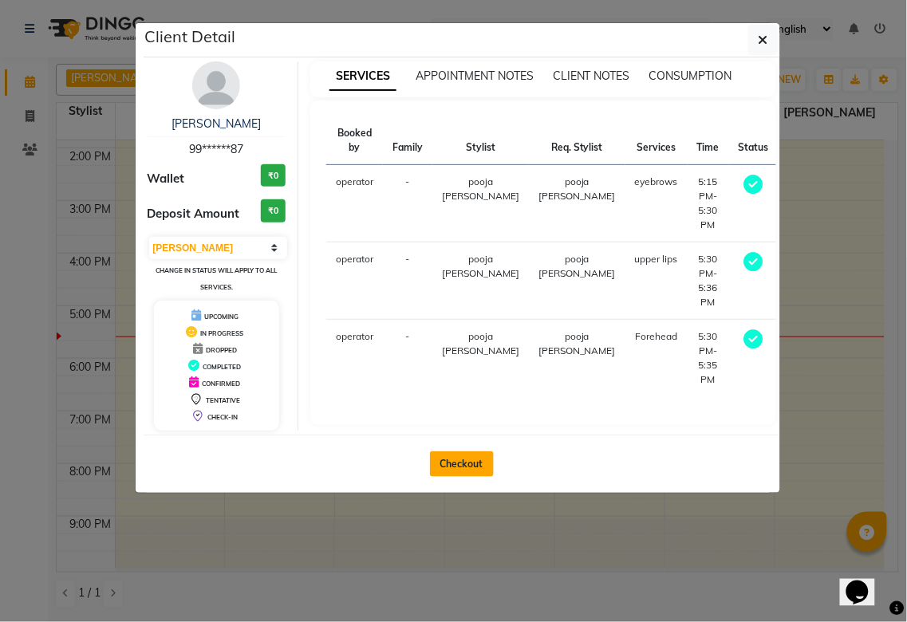
click at [475, 462] on button "Checkout" at bounding box center [462, 464] width 64 height 26
select select "6072"
select select "service"
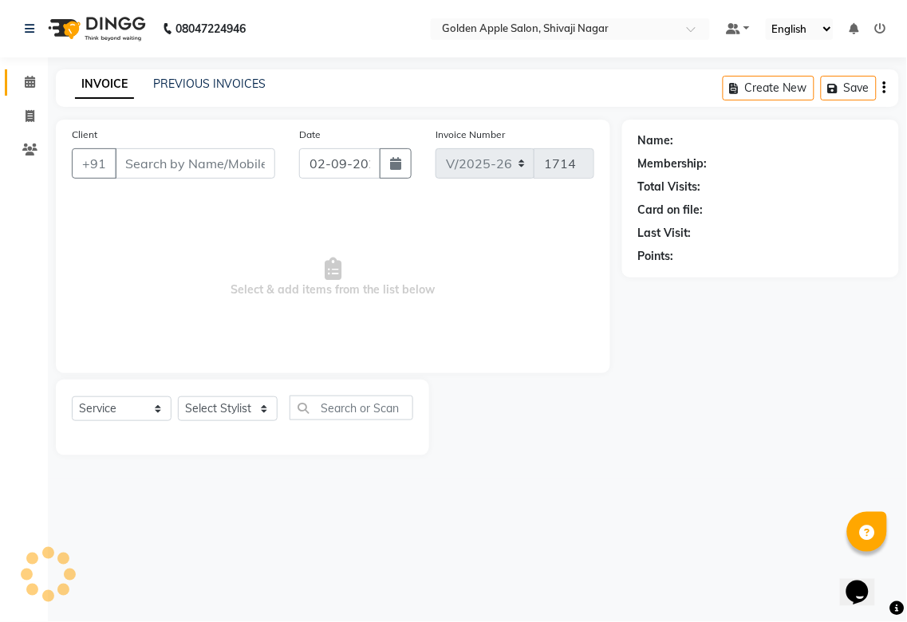
type input "99******87"
select select "89680"
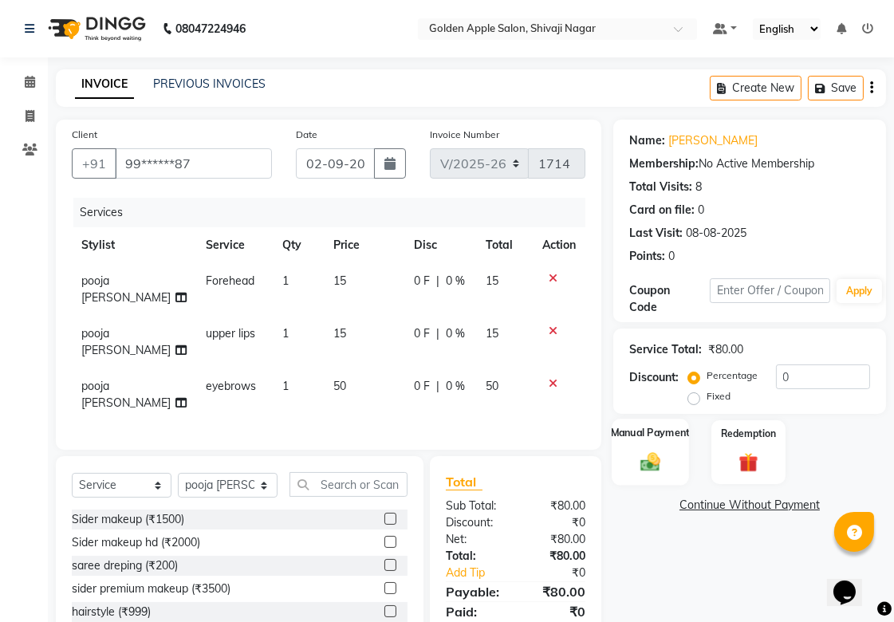
click at [641, 462] on img at bounding box center [650, 461] width 33 height 23
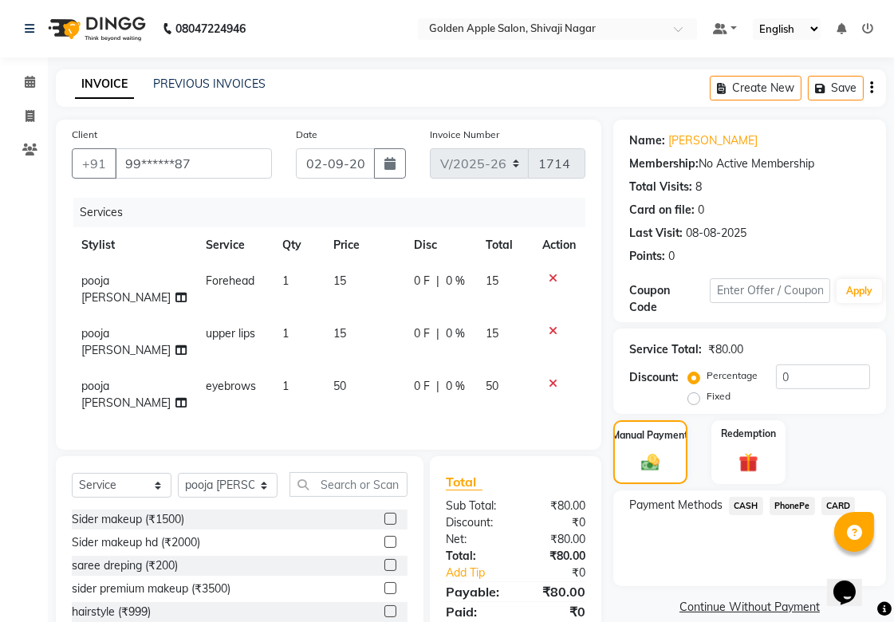
click at [704, 462] on span "CASH" at bounding box center [746, 506] width 34 height 18
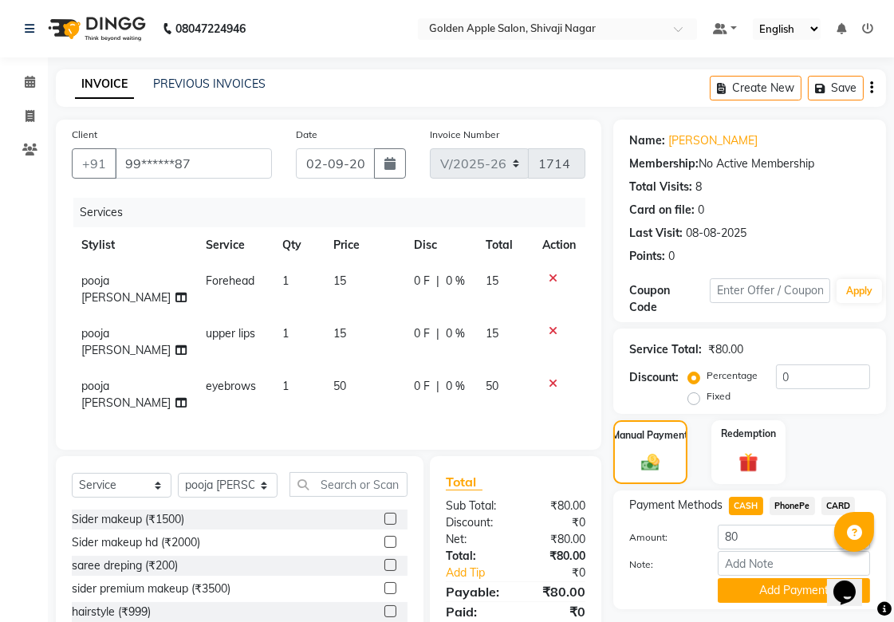
scroll to position [106, 0]
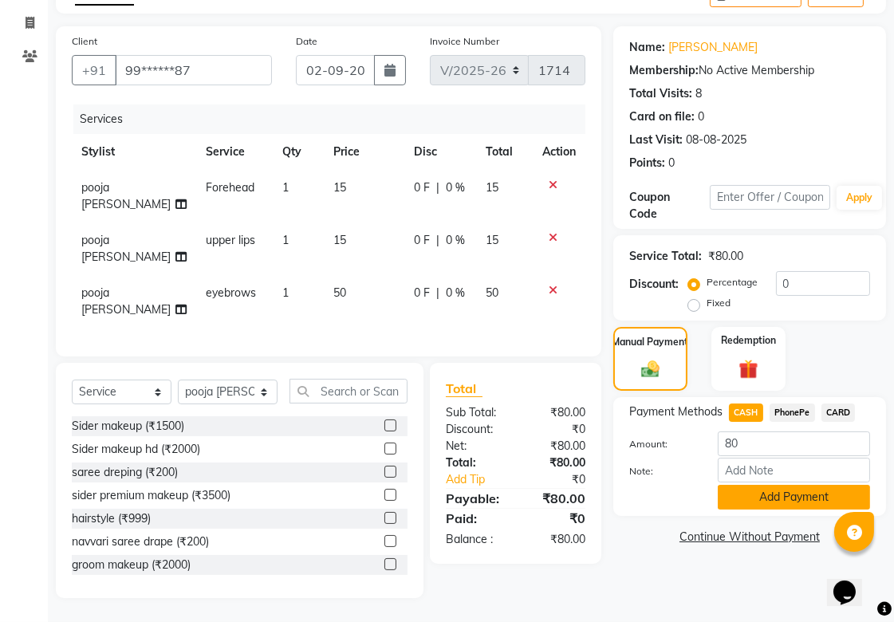
click at [704, 462] on button "Add Payment" at bounding box center [794, 497] width 152 height 25
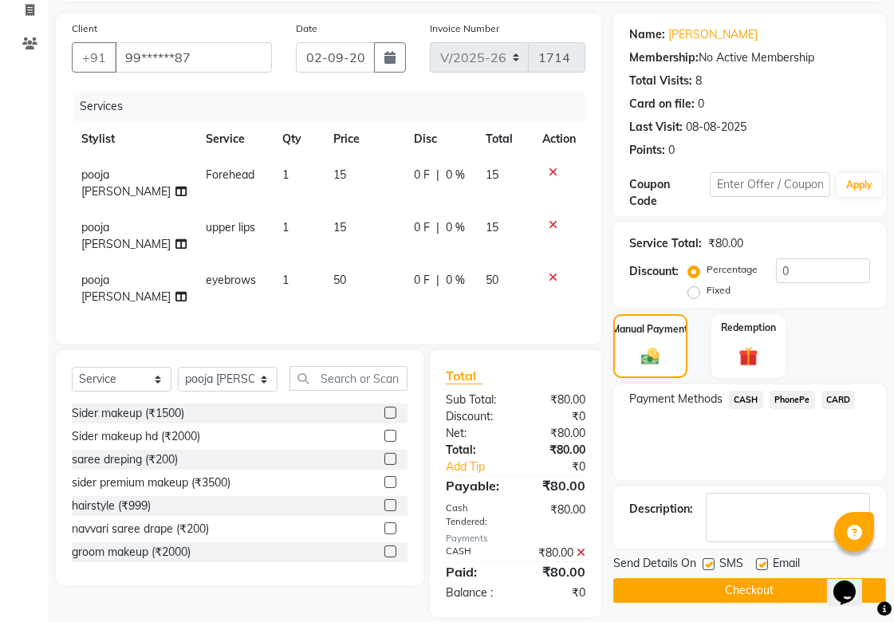
click at [704, 462] on button "Checkout" at bounding box center [749, 590] width 273 height 25
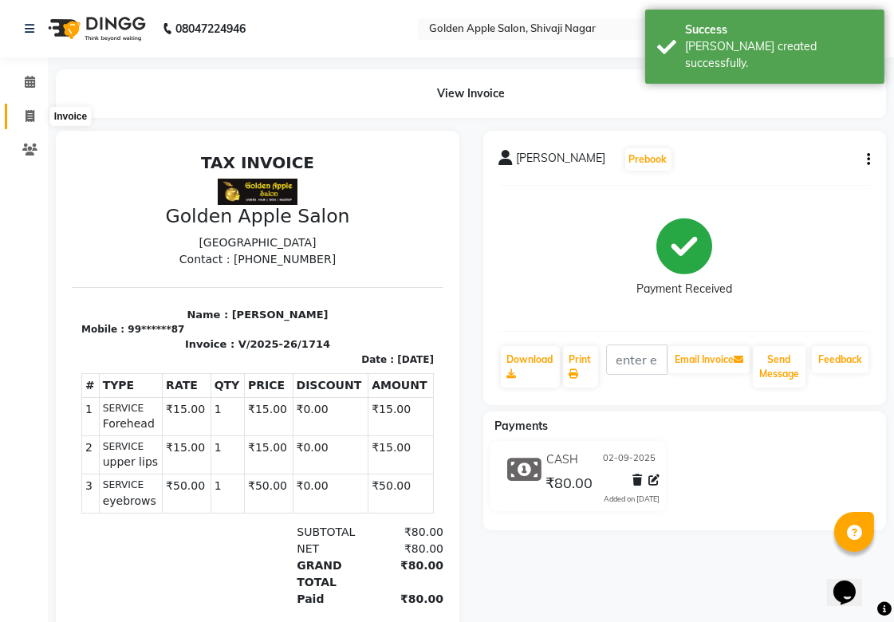
click at [33, 112] on icon at bounding box center [30, 116] width 9 height 12
select select "service"
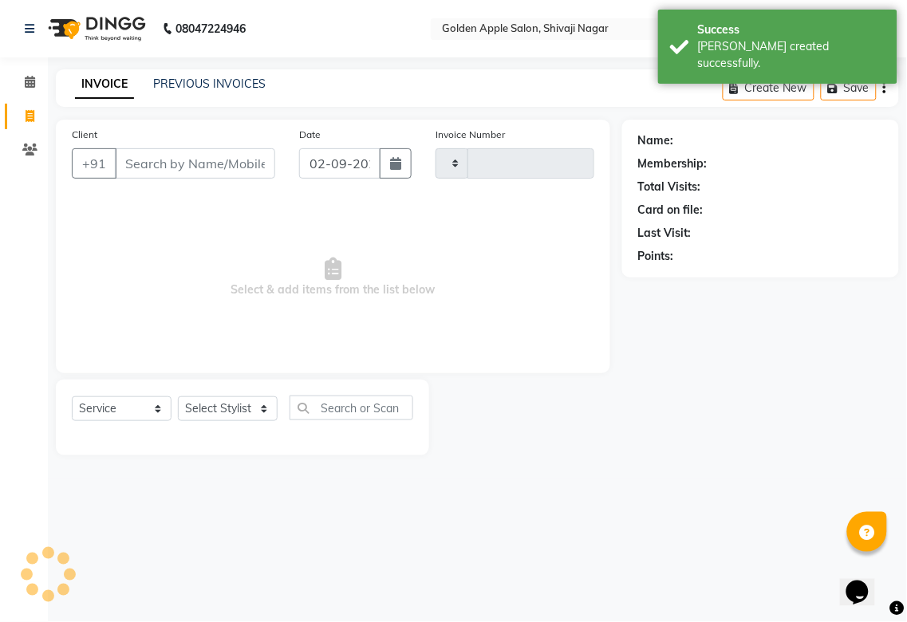
type input "1715"
select select "6072"
click at [234, 85] on link "PREVIOUS INVOICES" at bounding box center [209, 84] width 112 height 14
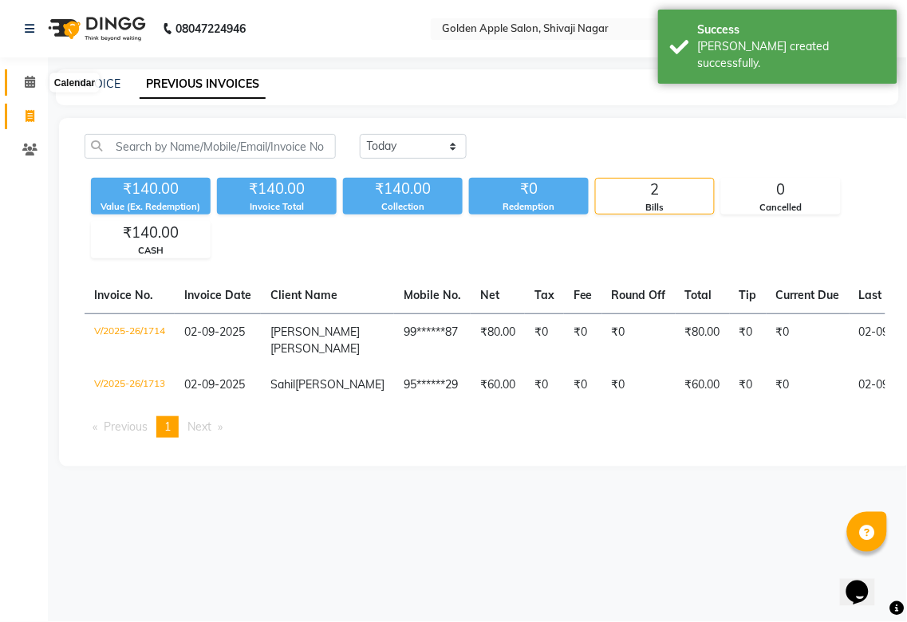
click at [26, 76] on icon at bounding box center [30, 82] width 10 height 12
